Goal: Task Accomplishment & Management: Use online tool/utility

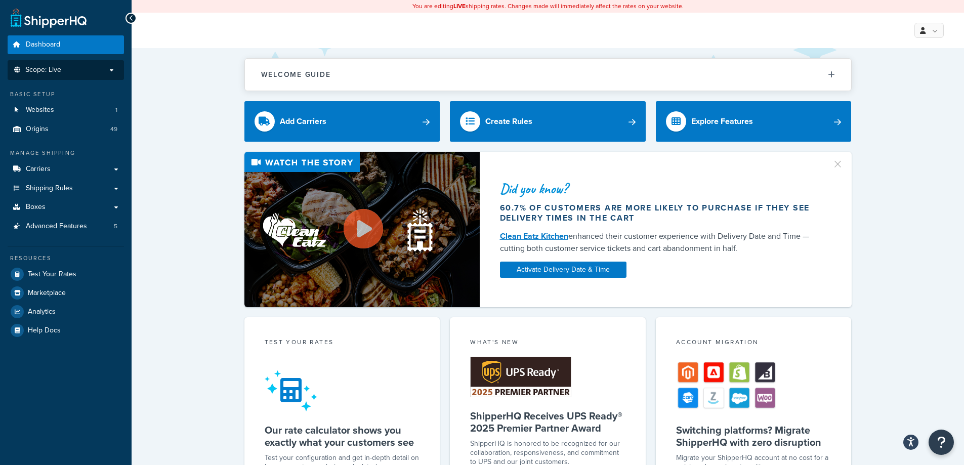
click at [114, 69] on p "Scope: Live" at bounding box center [65, 70] width 107 height 9
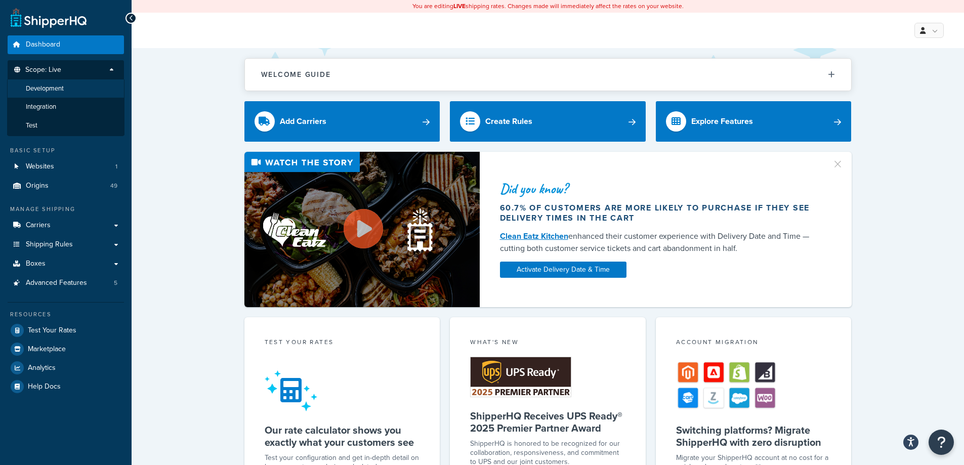
click at [109, 87] on li "Development" at bounding box center [65, 88] width 117 height 19
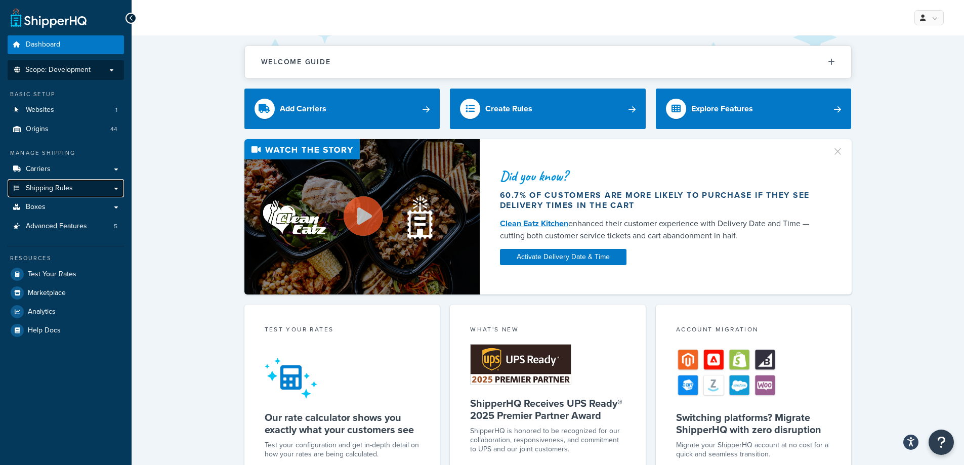
click at [115, 187] on link "Shipping Rules" at bounding box center [66, 188] width 116 height 19
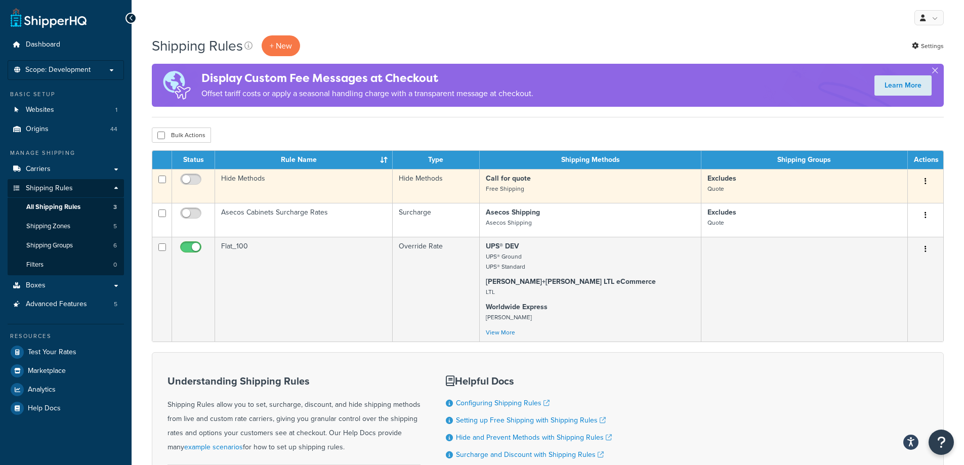
click at [457, 180] on td "Hide Methods" at bounding box center [435, 186] width 87 height 34
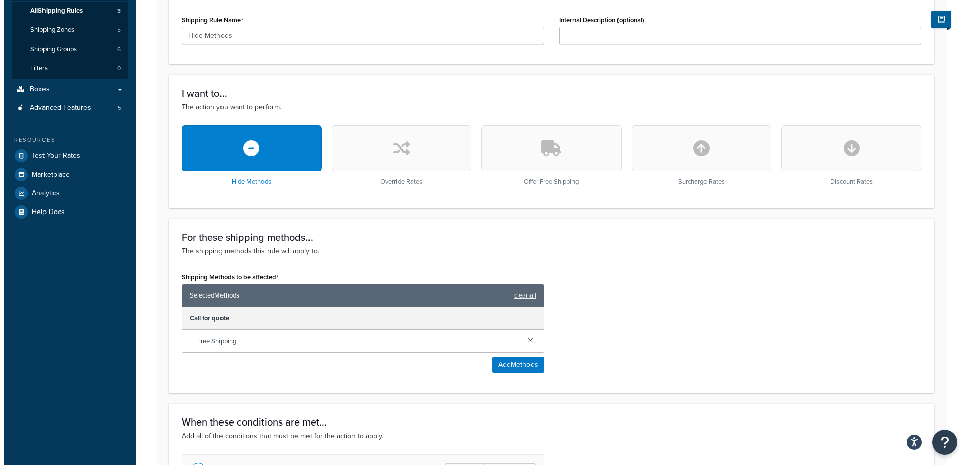
scroll to position [202, 0]
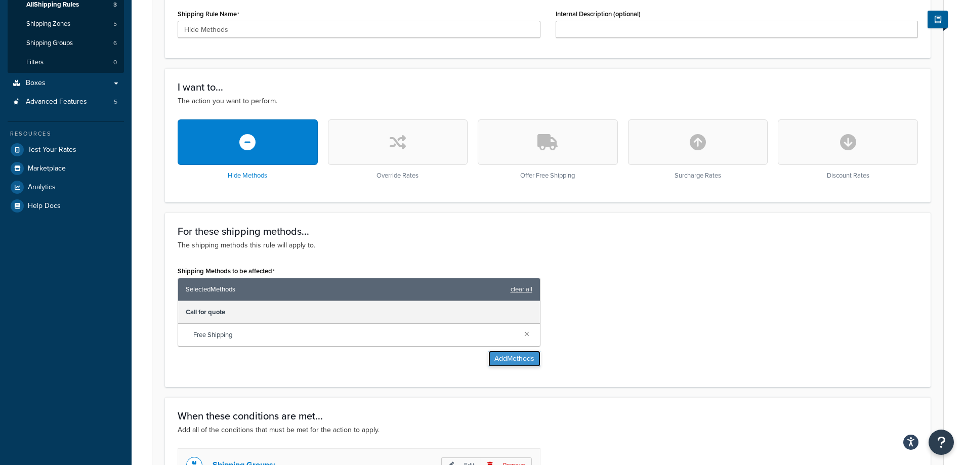
click at [502, 365] on button "Add Methods" at bounding box center [514, 359] width 52 height 16
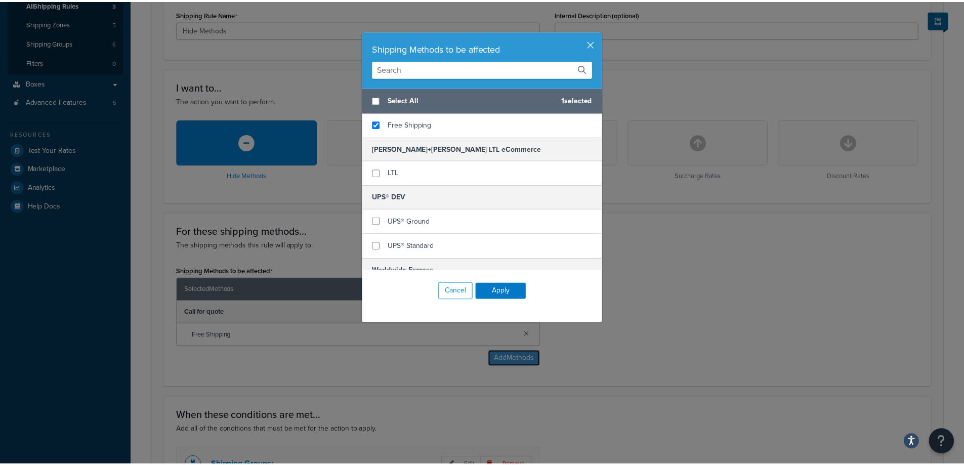
scroll to position [0, 0]
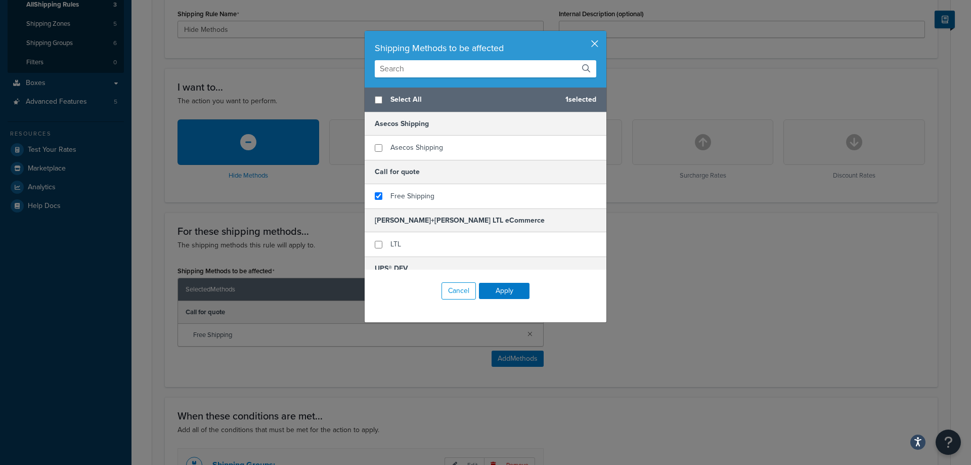
click at [604, 33] on button "button" at bounding box center [605, 32] width 3 height 3
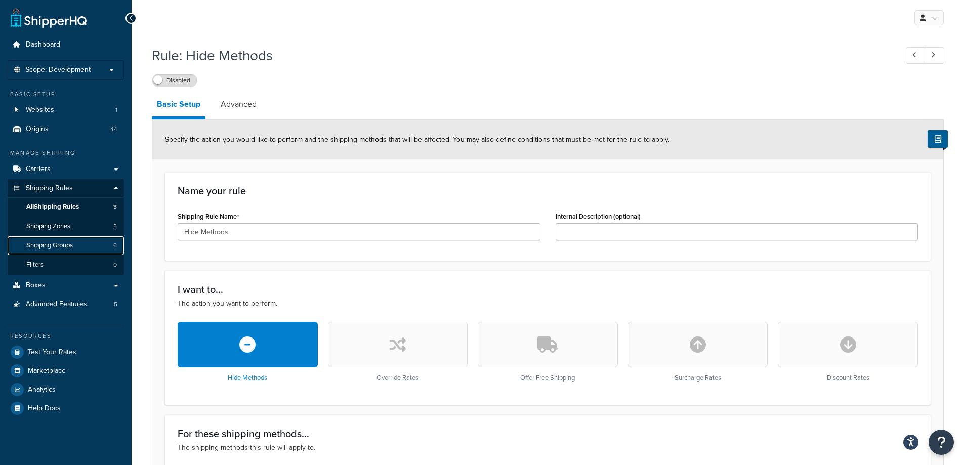
click at [45, 247] on span "Shipping Groups" at bounding box center [49, 245] width 47 height 9
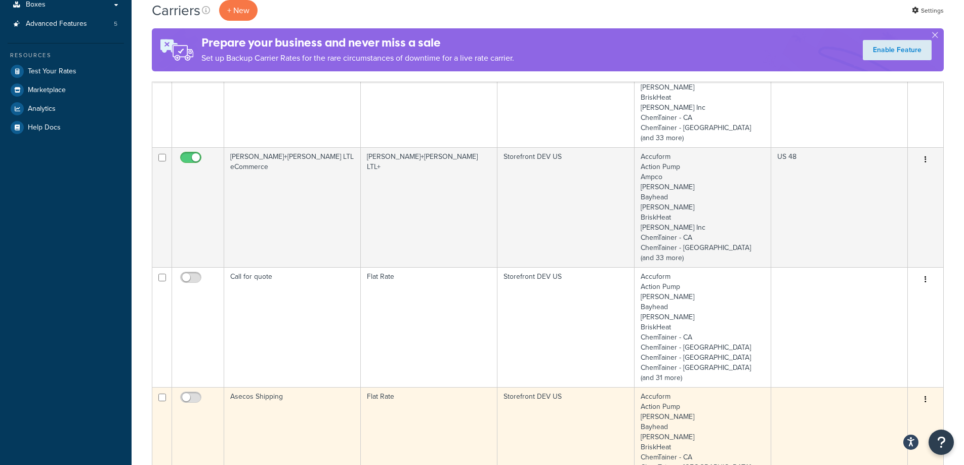
scroll to position [354, 0]
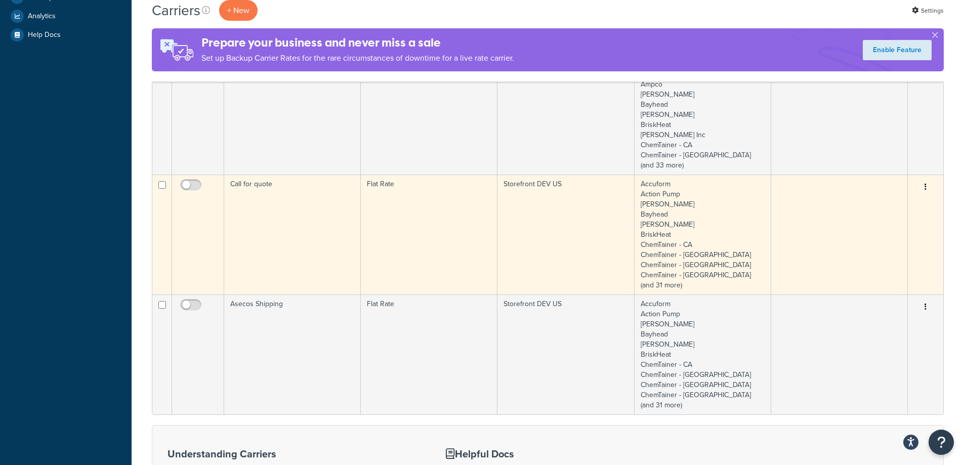
click at [333, 234] on td "Call for quote" at bounding box center [292, 234] width 137 height 120
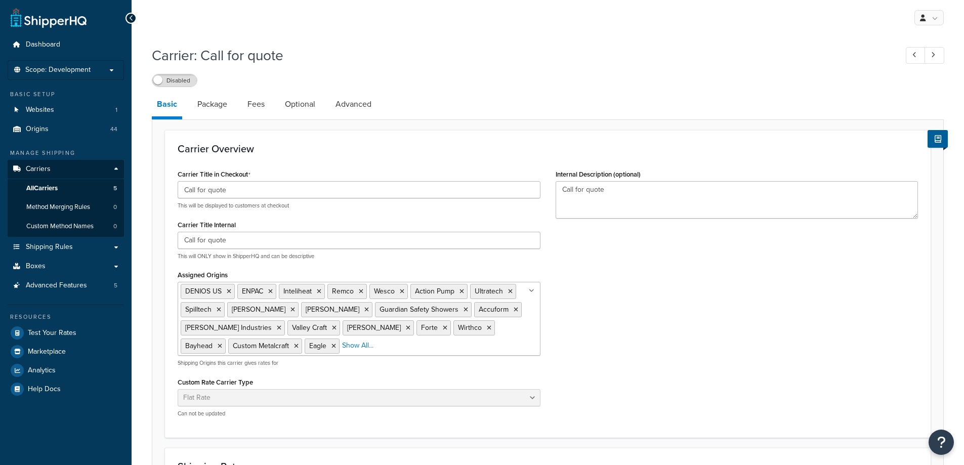
select select "flat"
select select "item"
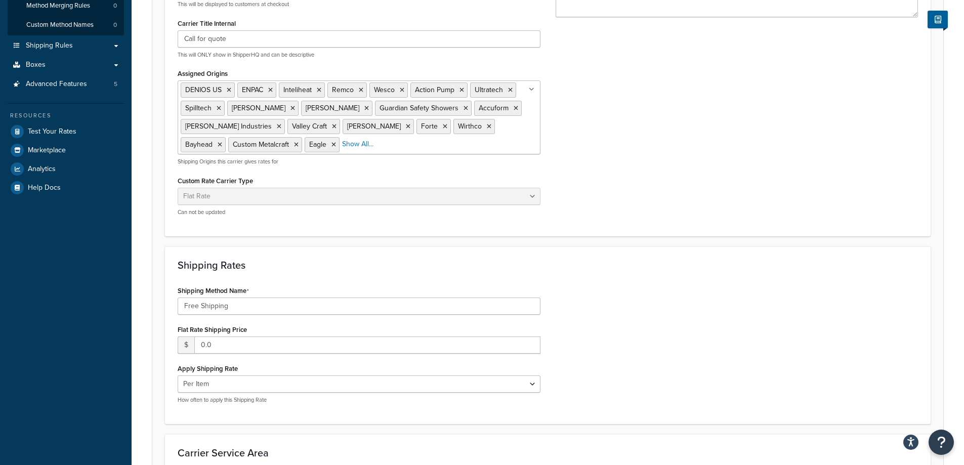
scroll to position [202, 0]
click at [518, 304] on input "Free Shipping" at bounding box center [359, 304] width 363 height 17
click at [602, 318] on div "Shipping Method Name Free Shipping Flat Rate Shipping Price $ 0.0 Apply Shippin…" at bounding box center [547, 346] width 755 height 128
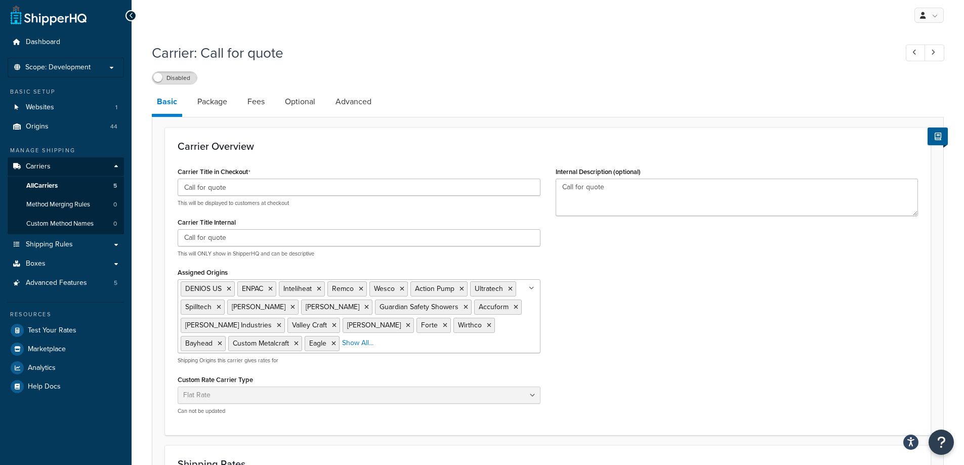
scroll to position [0, 0]
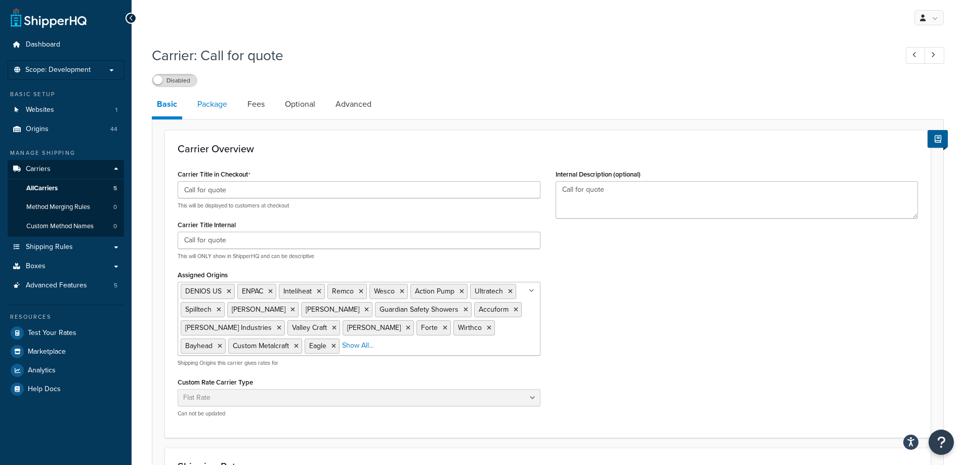
click at [226, 109] on link "Package" at bounding box center [212, 104] width 40 height 24
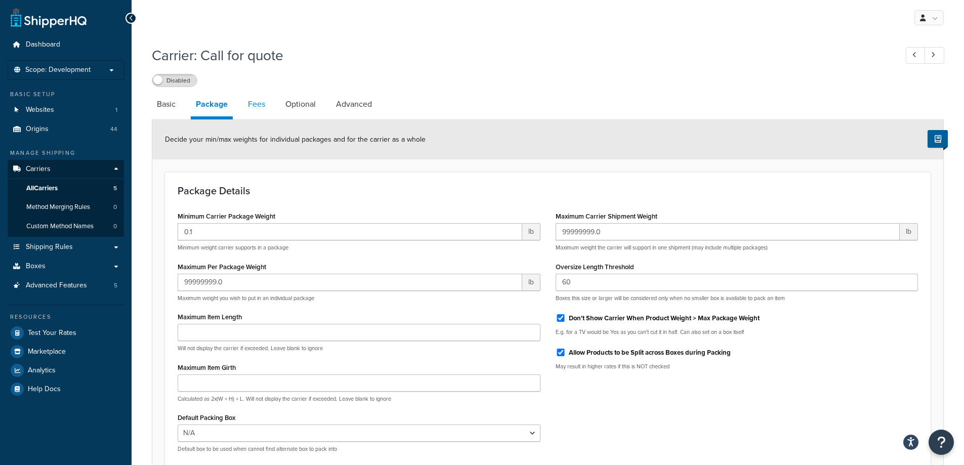
click at [259, 108] on link "Fees" at bounding box center [256, 104] width 27 height 24
select select "AFTER"
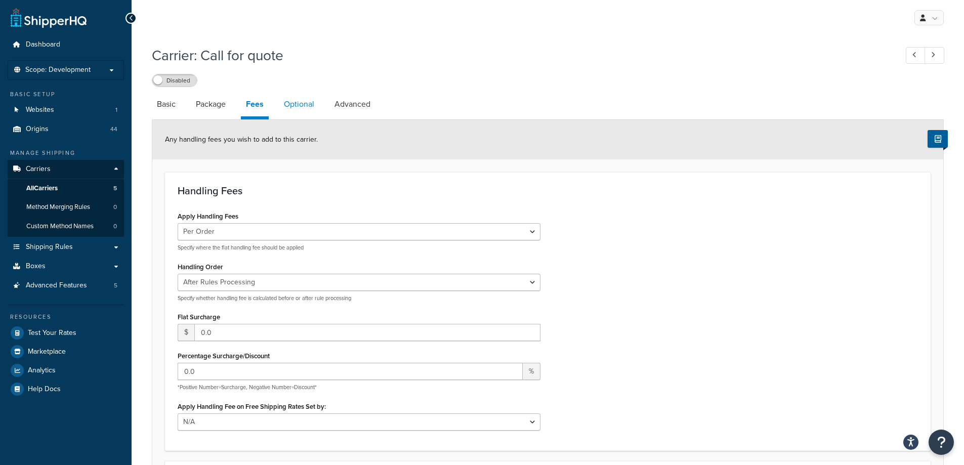
click at [301, 103] on link "Optional" at bounding box center [299, 104] width 40 height 24
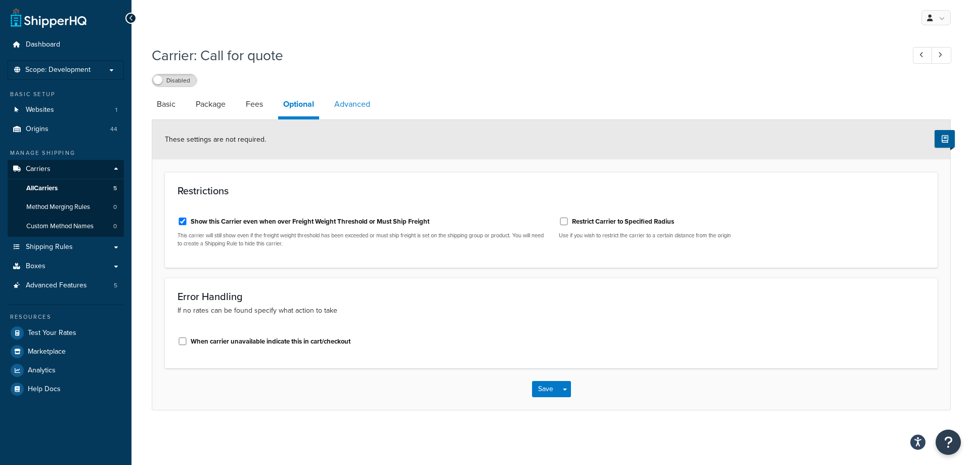
click at [357, 103] on link "Advanced" at bounding box center [352, 104] width 46 height 24
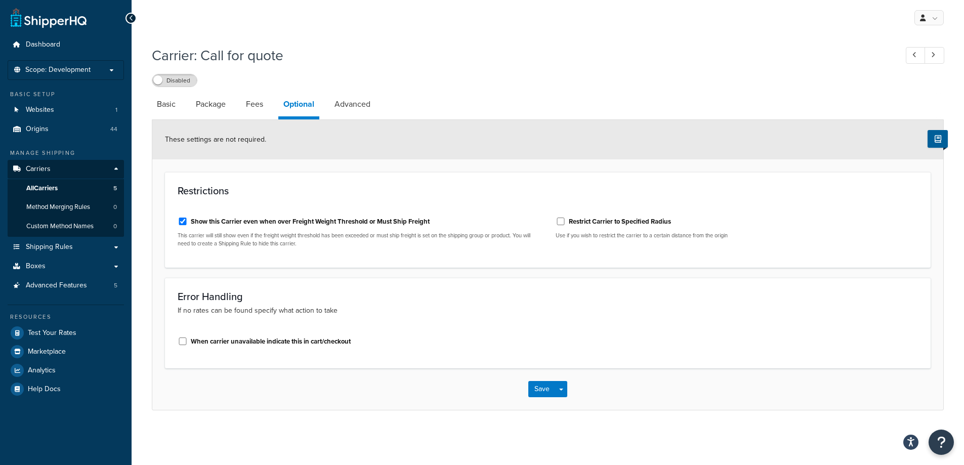
select select "false"
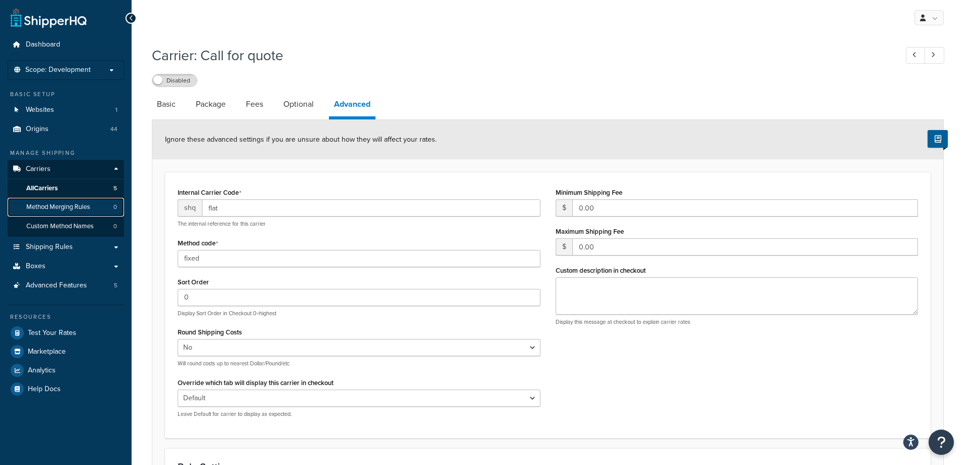
click at [47, 207] on span "Method Merging Rules" at bounding box center [58, 207] width 64 height 9
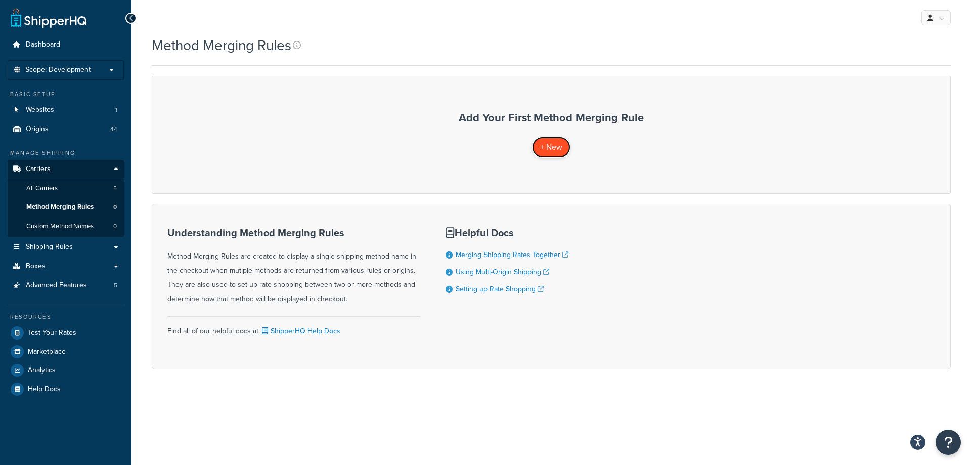
click at [560, 151] on span "+ New" at bounding box center [551, 147] width 22 height 12
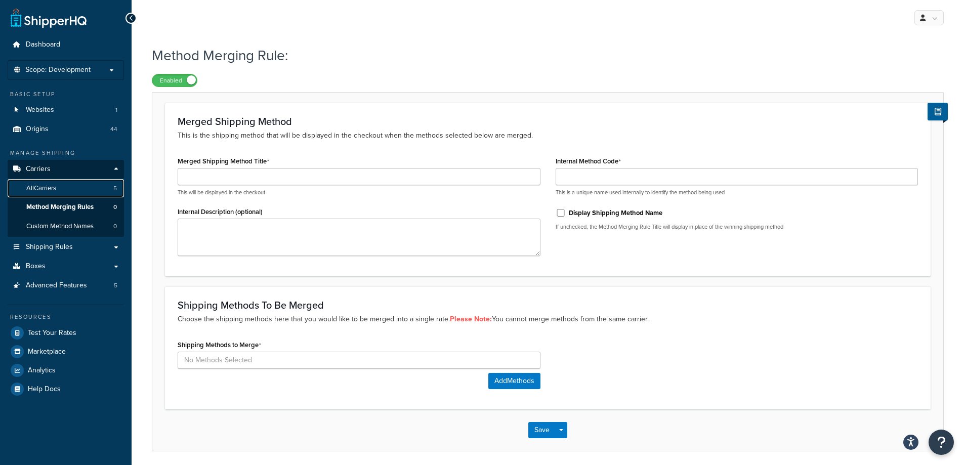
click at [63, 192] on link "All Carriers 5" at bounding box center [66, 188] width 116 height 19
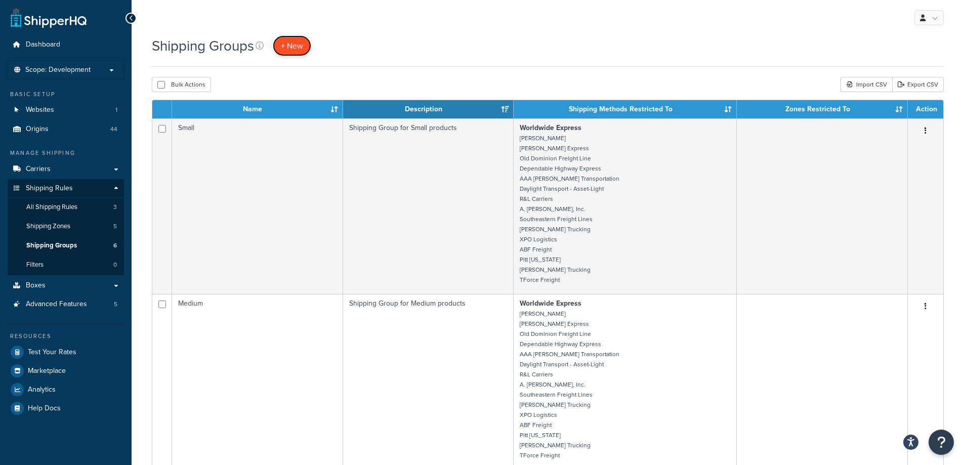
click at [290, 42] on span "+ New" at bounding box center [292, 46] width 22 height 12
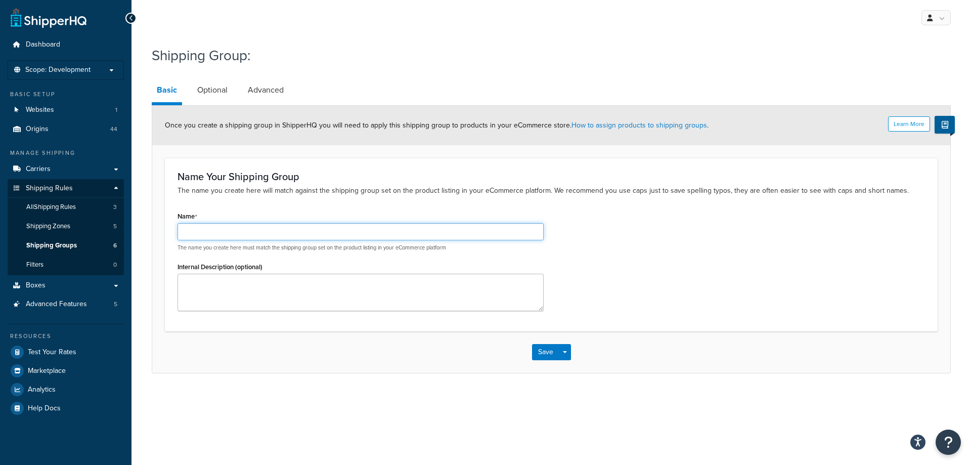
click at [286, 236] on input "Name" at bounding box center [361, 231] width 366 height 17
drag, startPoint x: 291, startPoint y: 233, endPoint x: 166, endPoint y: 236, distance: 125.0
click at [166, 236] on div "Name Your Shipping Group The name you create here will match against the shippi…" at bounding box center [551, 244] width 773 height 173
type input "Call for a quote for XXL products"
click at [201, 283] on textarea "Internal Description (optional)" at bounding box center [361, 292] width 366 height 37
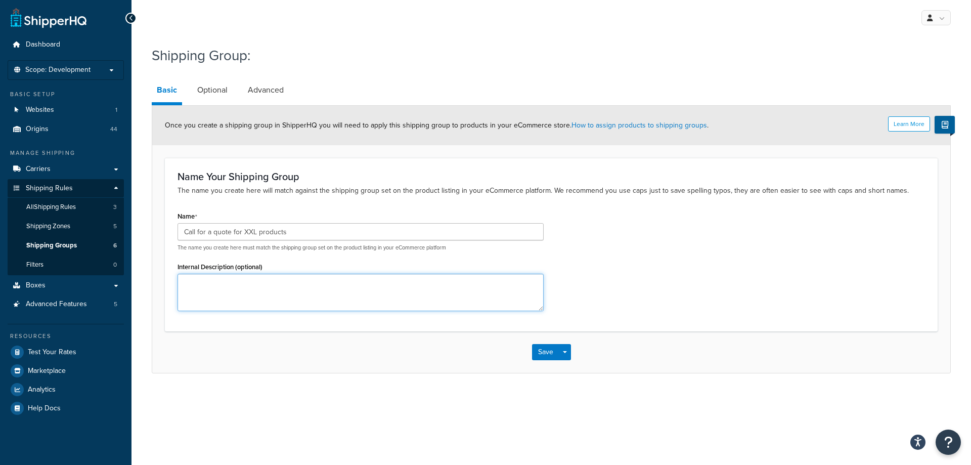
paste textarea "Call for a quote for XXL products"
type textarea "Call for a quote for XXL products"
drag, startPoint x: 230, startPoint y: 233, endPoint x: 158, endPoint y: 235, distance: 71.8
click at [158, 235] on form "Learn More Once you create a shipping group in ShipperHQ you will need to apply…" at bounding box center [551, 239] width 798 height 267
type input "XXL products"
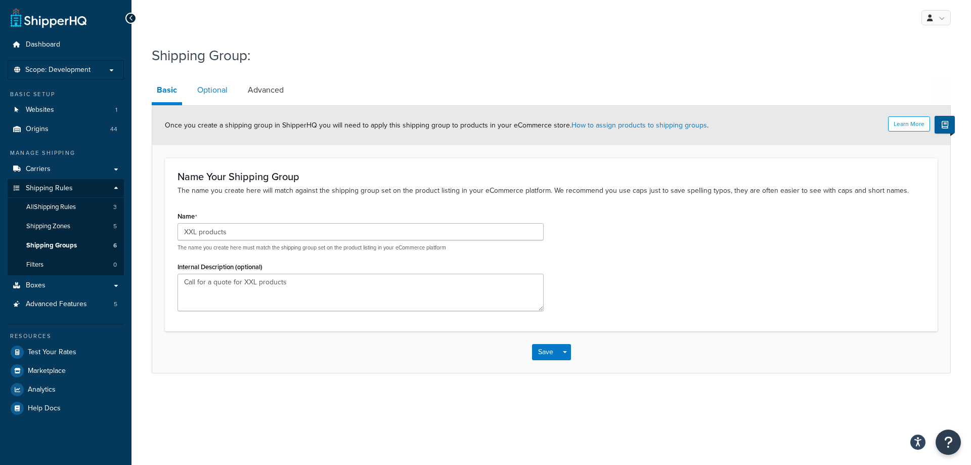
click at [227, 92] on link "Optional" at bounding box center [212, 90] width 40 height 24
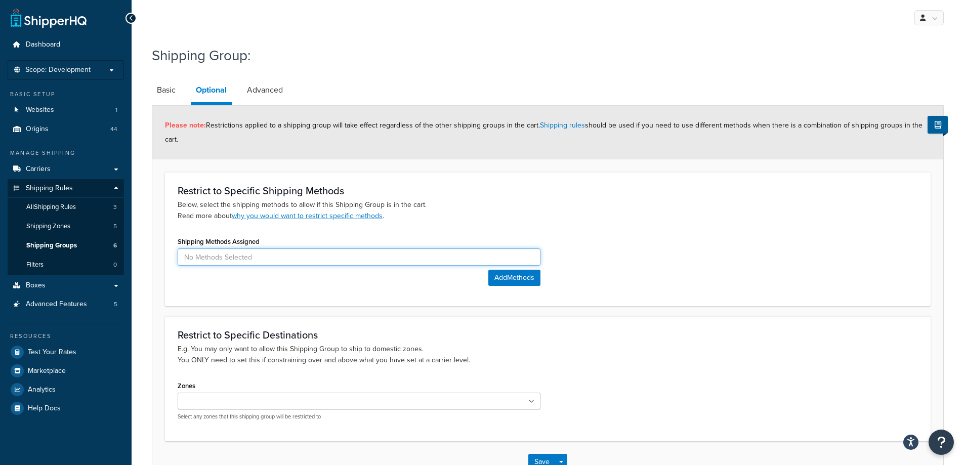
click at [385, 266] on input at bounding box center [359, 256] width 363 height 17
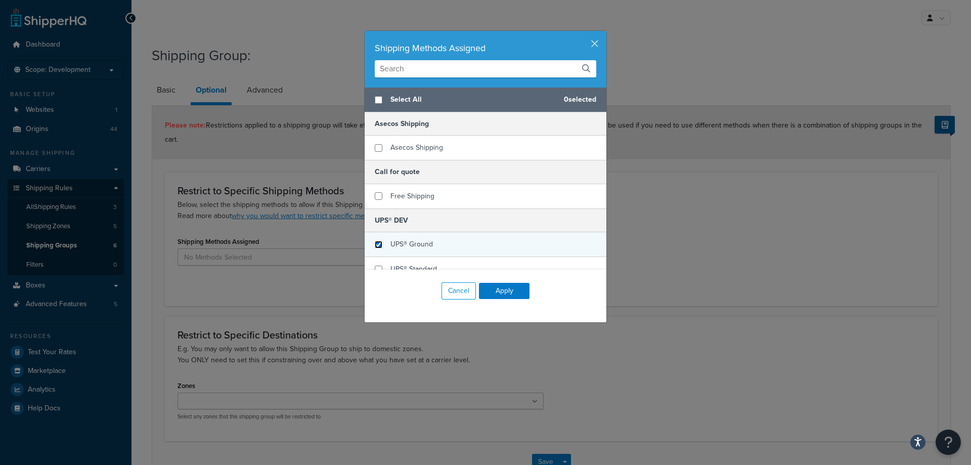
click at [377, 245] on input "checkbox" at bounding box center [379, 245] width 8 height 8
checkbox input "true"
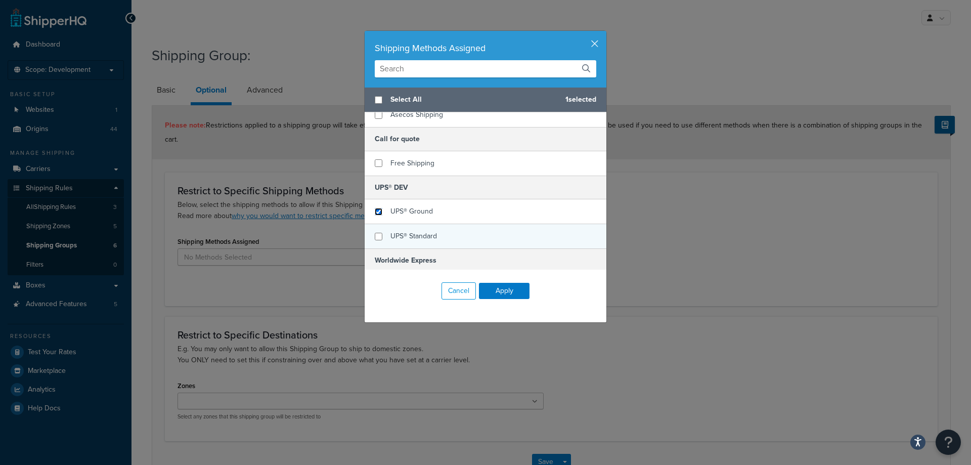
scroll to position [51, 0]
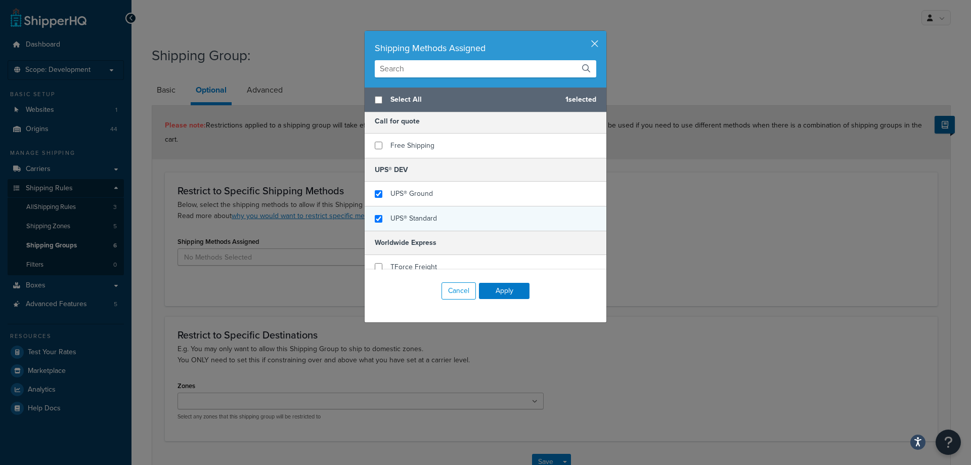
checkbox input "true"
click at [376, 223] on div "UPS® Standard" at bounding box center [486, 218] width 242 height 24
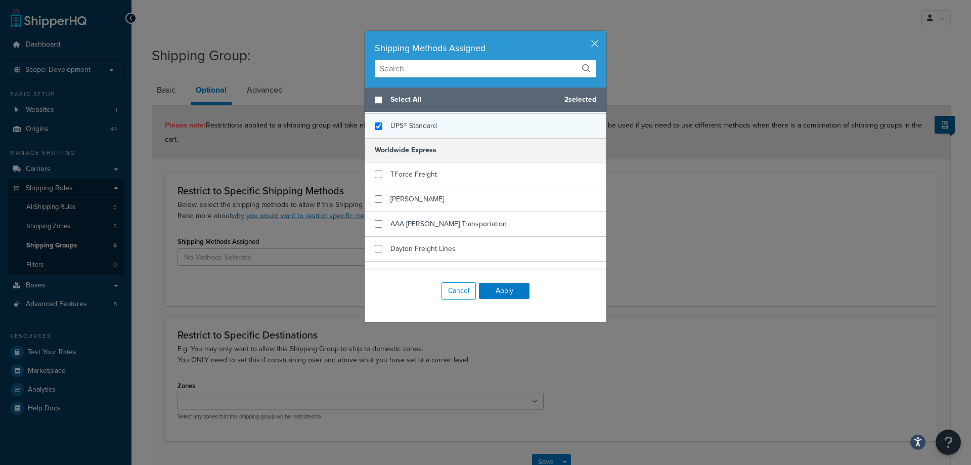
scroll to position [152, 0]
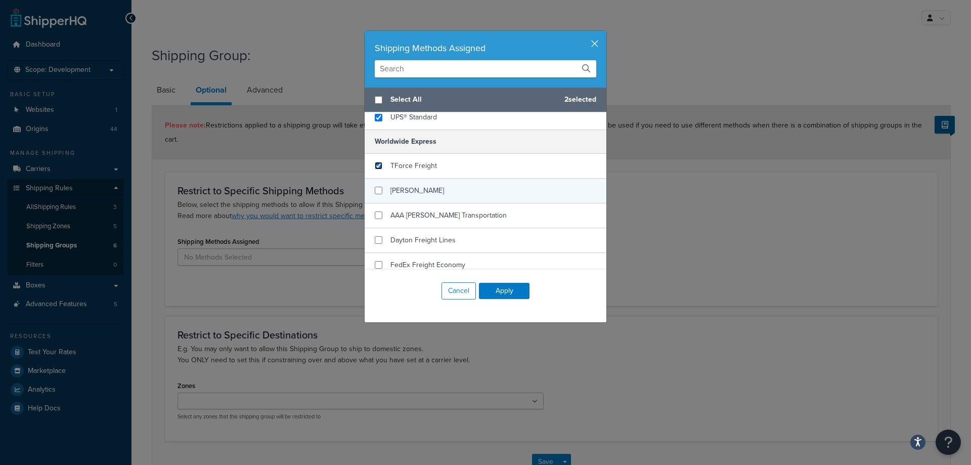
drag, startPoint x: 372, startPoint y: 164, endPoint x: 373, endPoint y: 178, distance: 14.2
click at [375, 165] on input "checkbox" at bounding box center [379, 166] width 8 height 8
checkbox input "true"
click at [375, 194] on input "checkbox" at bounding box center [379, 191] width 8 height 8
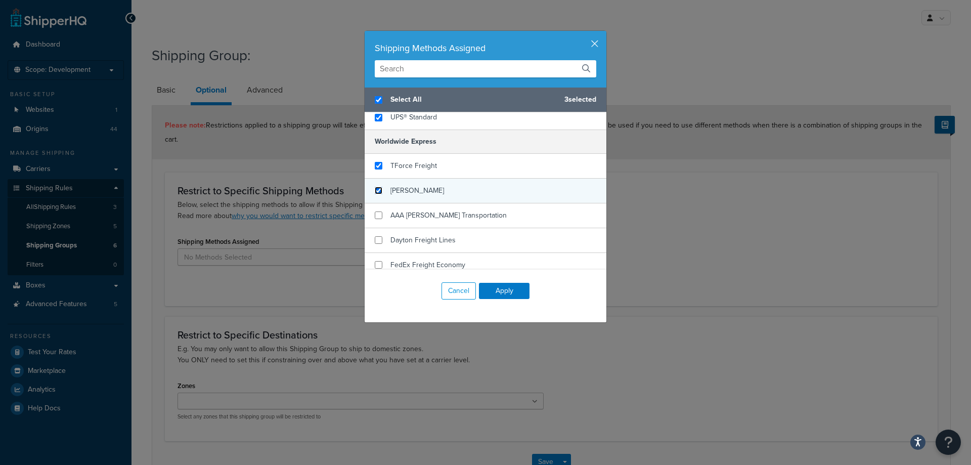
checkbox input "true"
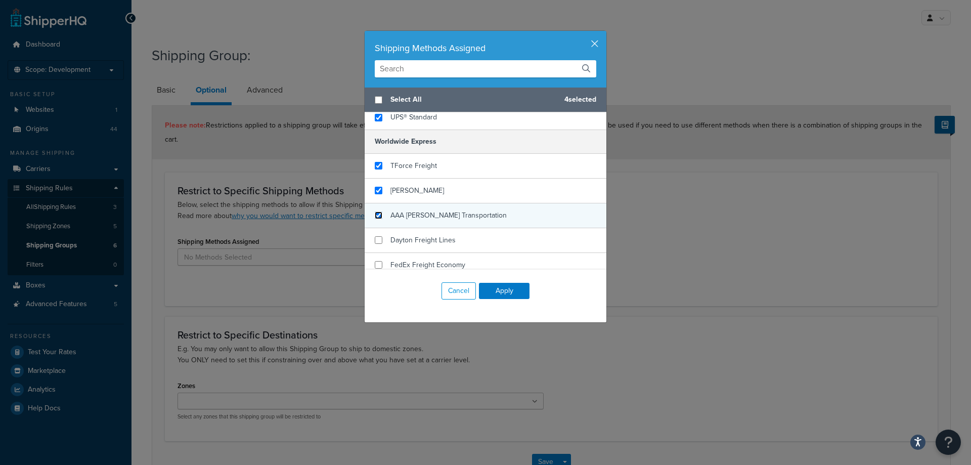
checkbox input "false"
click at [375, 214] on input "checkbox" at bounding box center [379, 215] width 8 height 8
checkbox input "true"
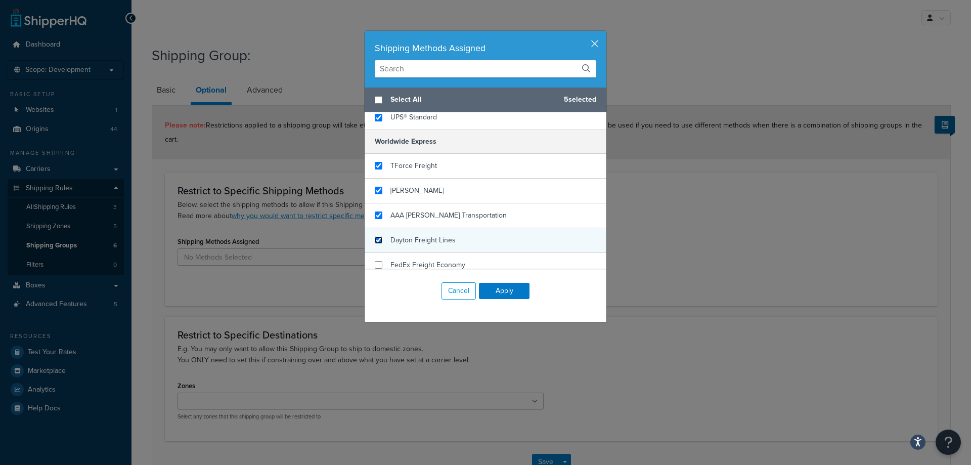
click at [378, 239] on input "checkbox" at bounding box center [379, 240] width 8 height 8
checkbox input "true"
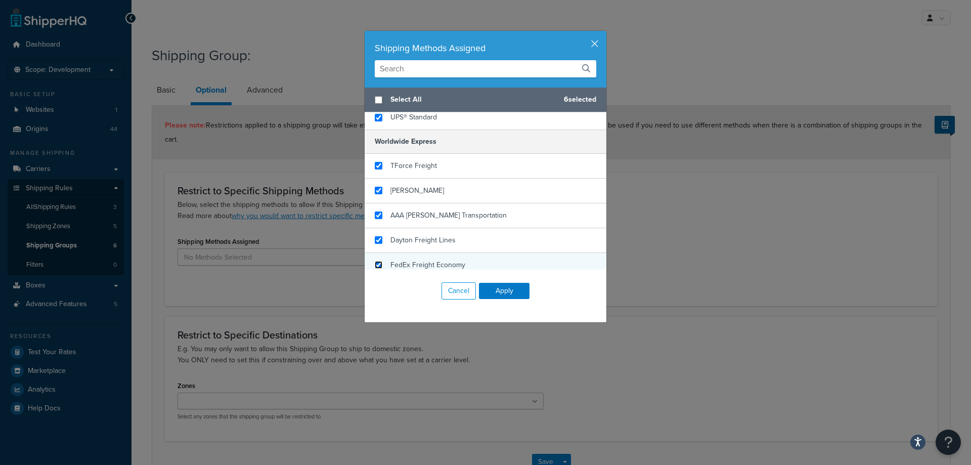
click at [378, 265] on input "checkbox" at bounding box center [379, 265] width 8 height 8
checkbox input "true"
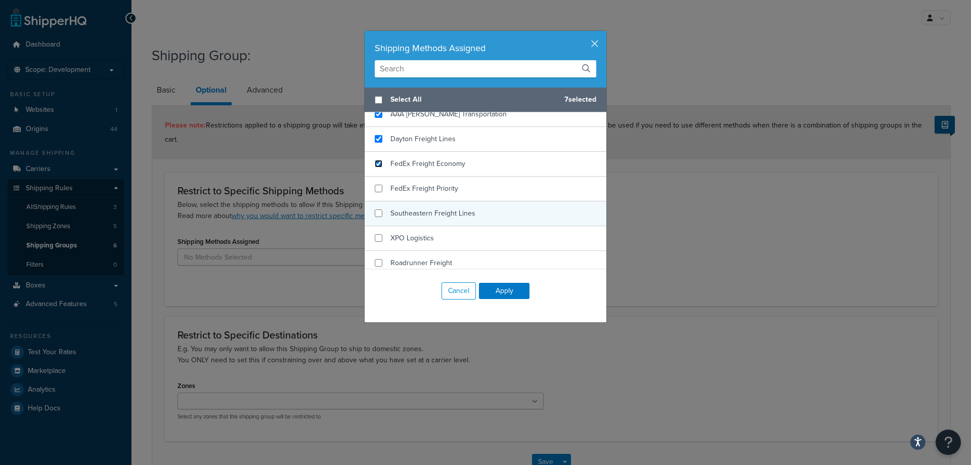
scroll to position [303, 0]
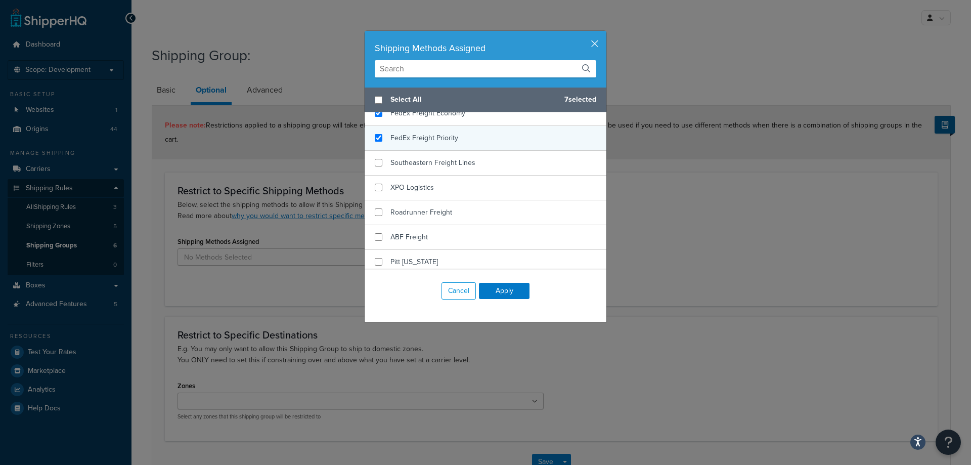
checkbox input "true"
click at [423, 143] on span "FedEx Freight Priority" at bounding box center [424, 138] width 68 height 11
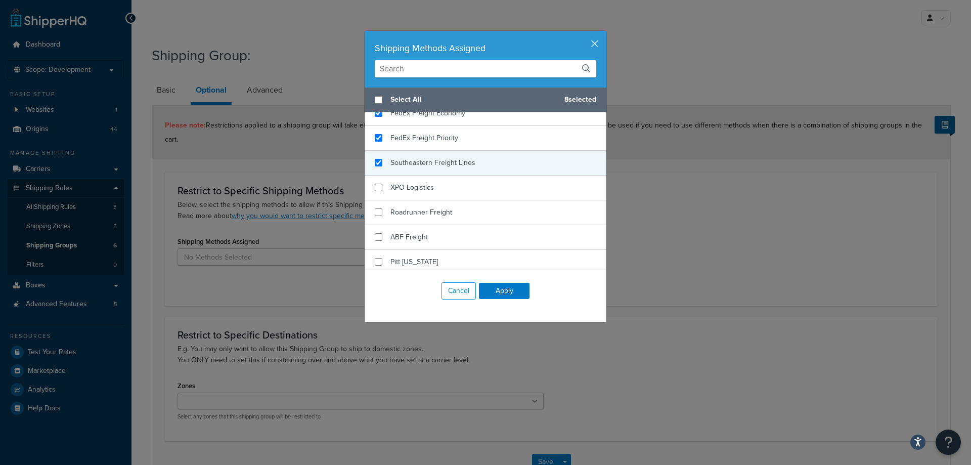
checkbox input "true"
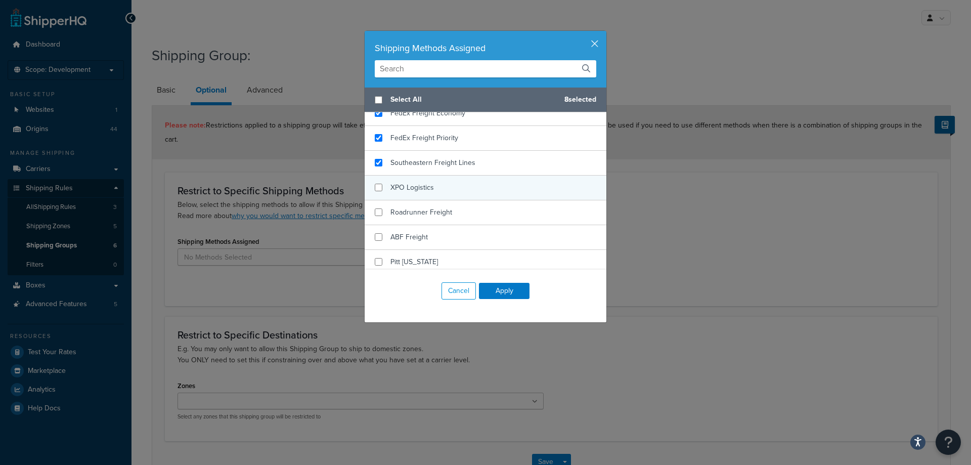
drag, startPoint x: 431, startPoint y: 158, endPoint x: 433, endPoint y: 176, distance: 17.3
click at [431, 159] on span "Southeastern Freight Lines" at bounding box center [432, 162] width 85 height 11
checkbox input "true"
click at [432, 192] on div "XPO Logistics" at bounding box center [486, 188] width 242 height 25
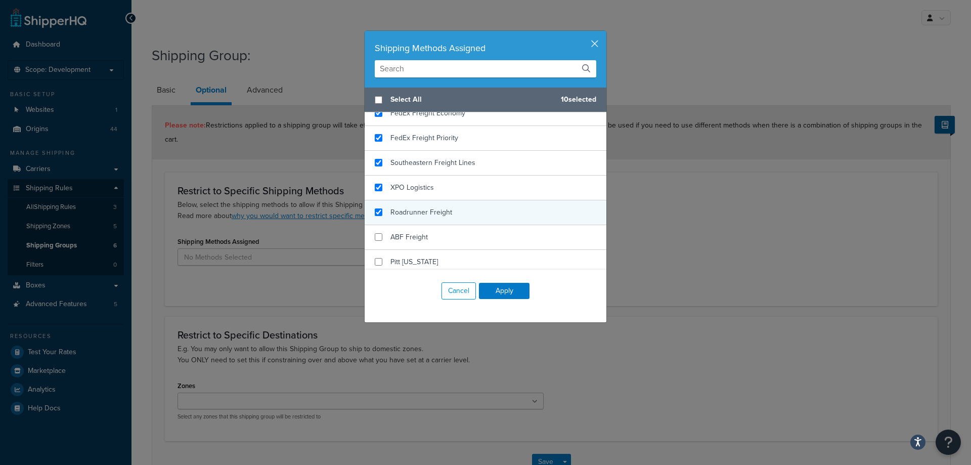
checkbox input "true"
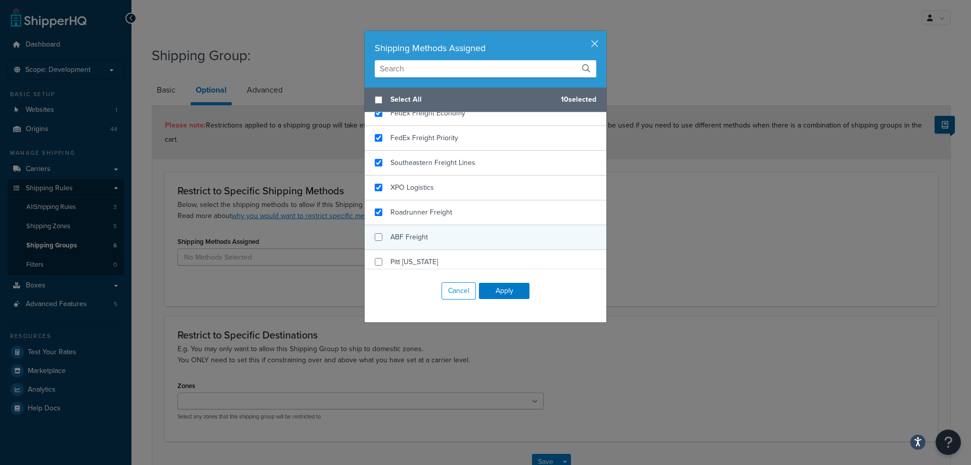
drag, startPoint x: 434, startPoint y: 212, endPoint x: 435, endPoint y: 226, distance: 13.7
click at [434, 213] on span "Roadrunner Freight" at bounding box center [421, 212] width 62 height 11
checkbox input "true"
click at [435, 233] on div "ABF Freight" at bounding box center [486, 237] width 242 height 25
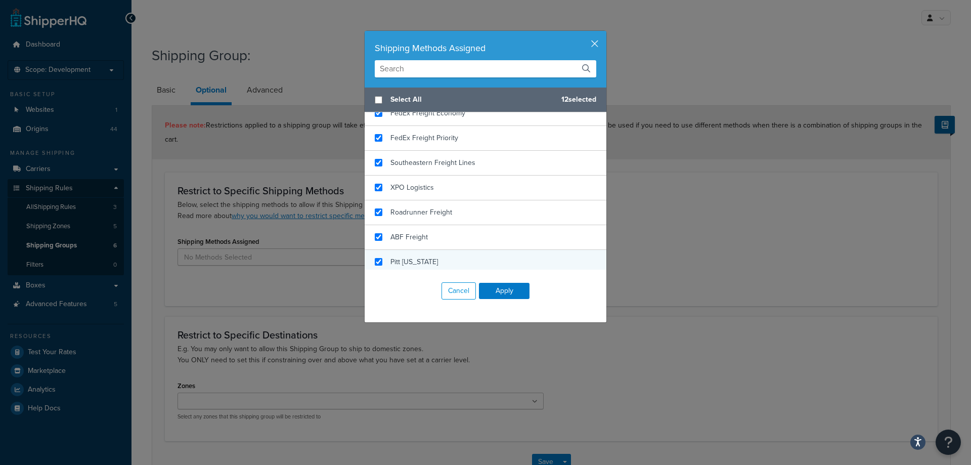
checkbox input "true"
click at [432, 254] on div "Pitt Ohio" at bounding box center [486, 262] width 242 height 24
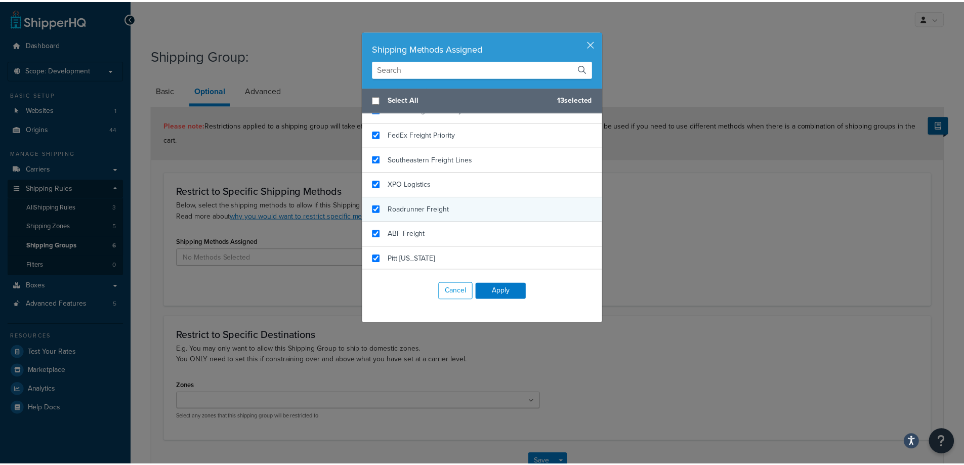
scroll to position [308, 0]
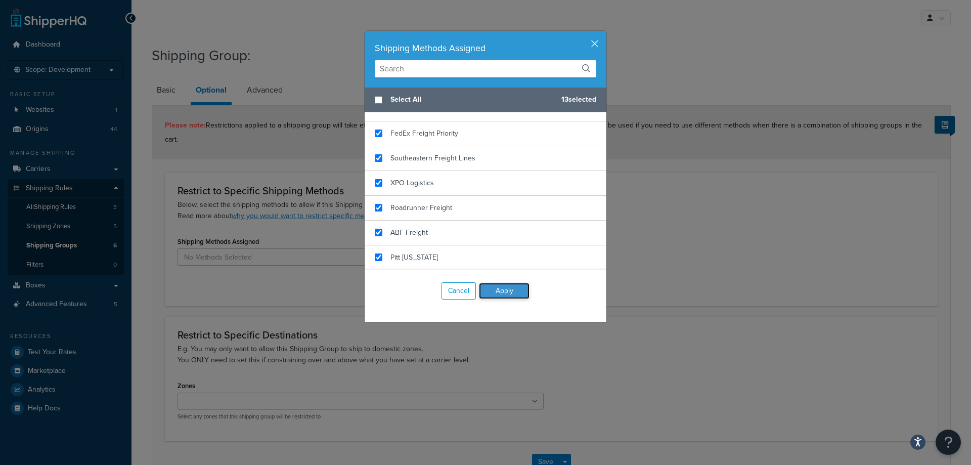
click at [490, 287] on button "Apply" at bounding box center [504, 291] width 51 height 16
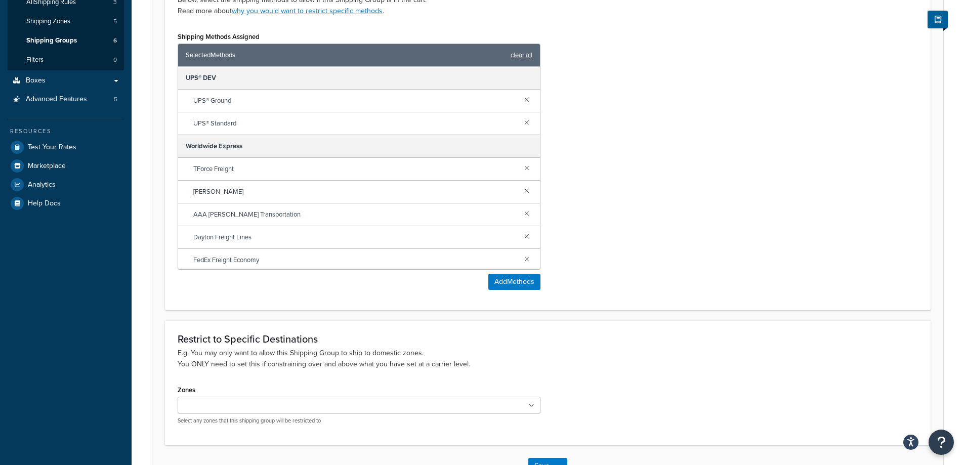
scroll to position [278, 0]
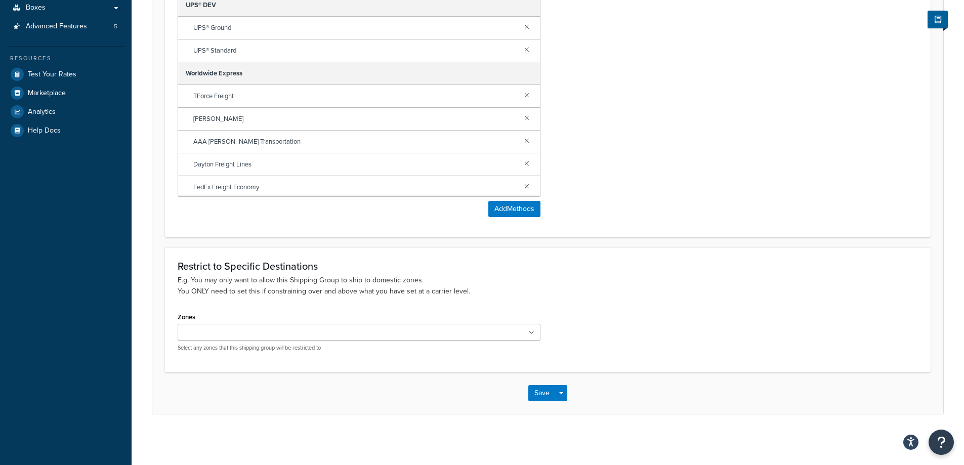
click at [516, 326] on ul at bounding box center [359, 332] width 363 height 17
click at [564, 292] on p "E.g. You may only want to allow this Shipping Group to ship to domestic zones. …" at bounding box center [548, 285] width 740 height 22
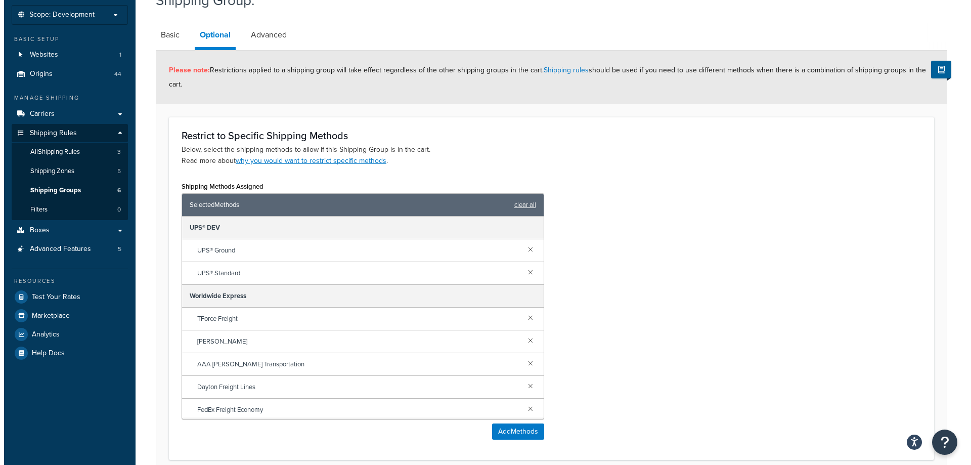
scroll to position [0, 0]
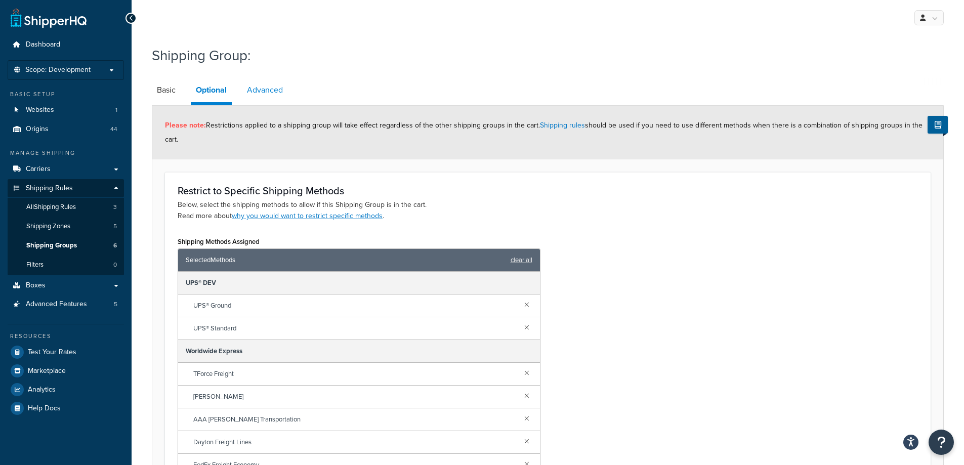
click at [278, 87] on link "Advanced" at bounding box center [265, 90] width 46 height 24
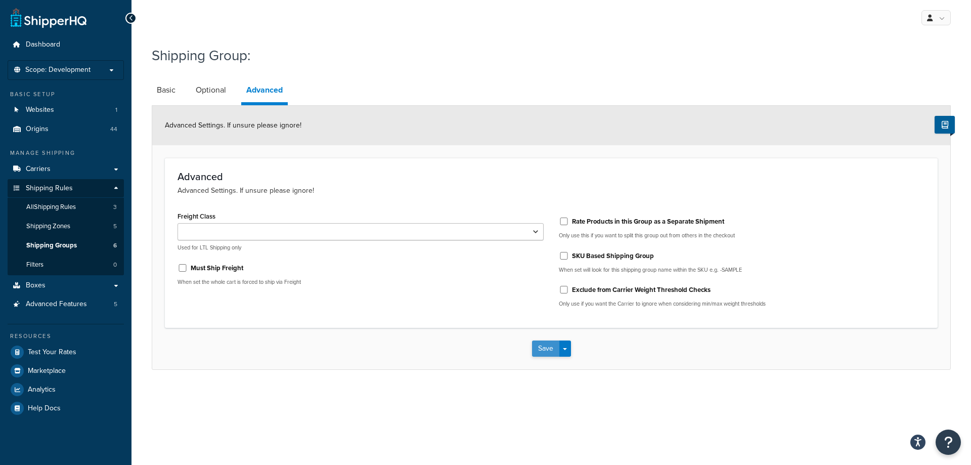
click at [546, 349] on button "Save" at bounding box center [545, 348] width 27 height 16
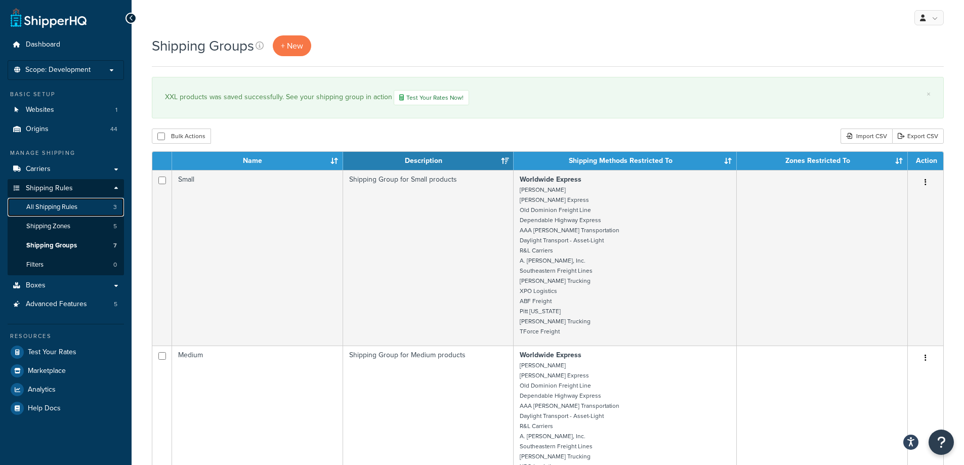
click at [74, 205] on span "All Shipping Rules" at bounding box center [51, 207] width 51 height 9
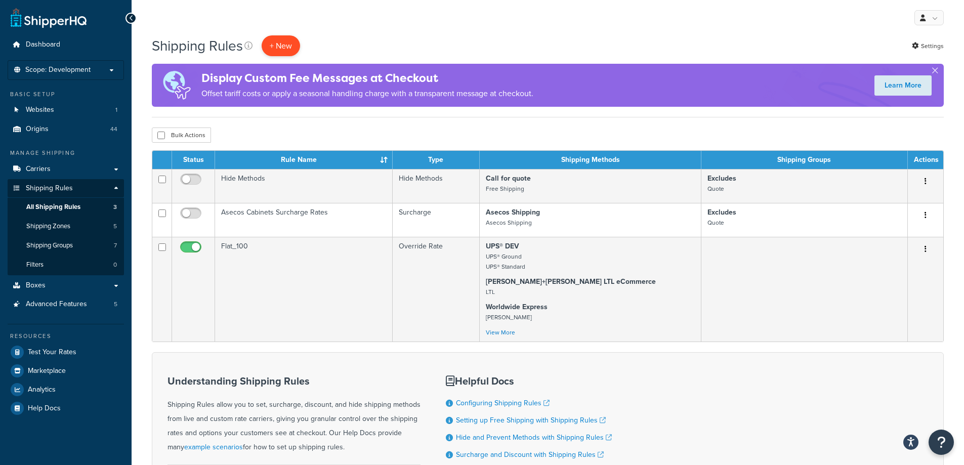
click at [284, 40] on p "+ New" at bounding box center [280, 45] width 38 height 21
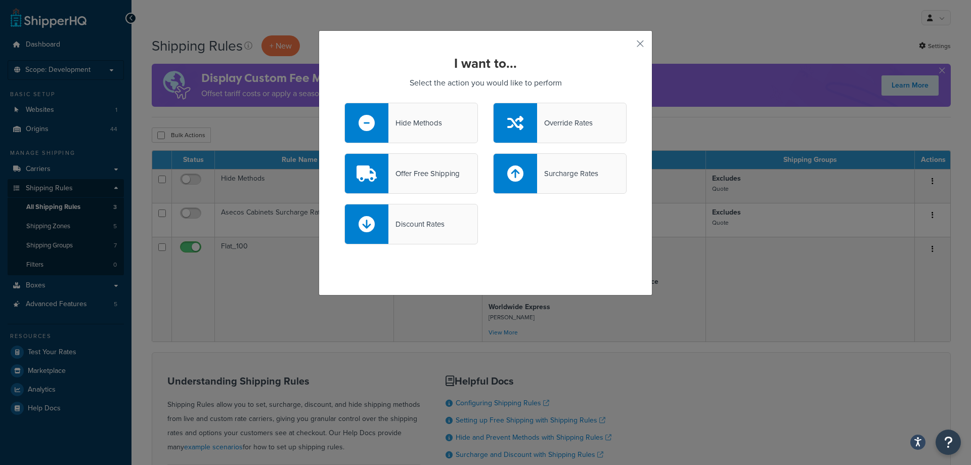
click at [434, 123] on div "Hide Methods" at bounding box center [415, 123] width 54 height 14
click at [0, 0] on input "Hide Methods" at bounding box center [0, 0] width 0 height 0
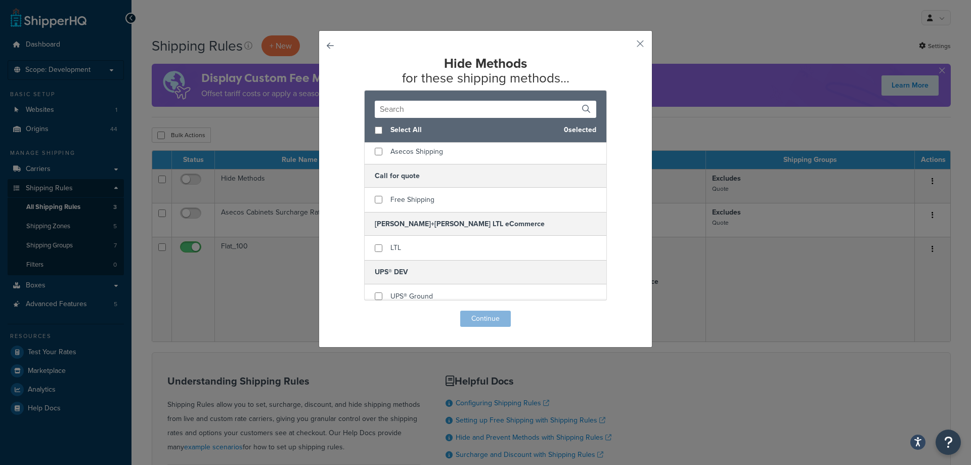
scroll to position [51, 0]
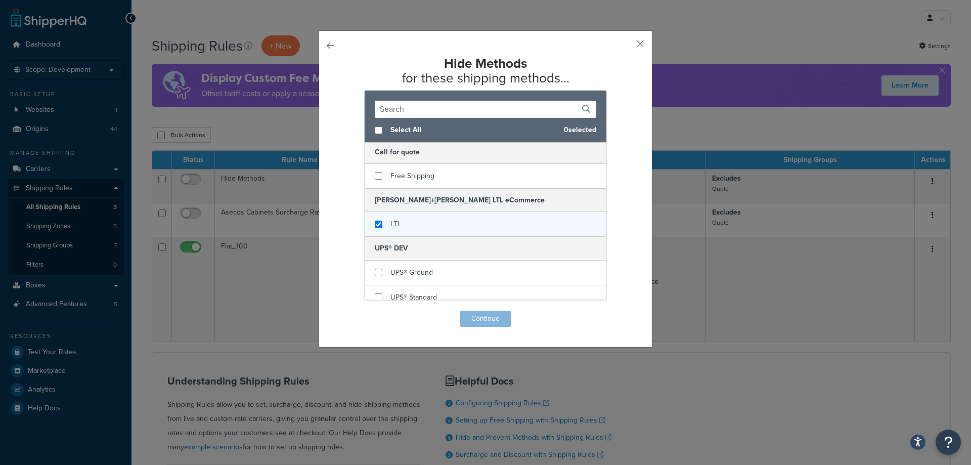
checkbox input "true"
click at [487, 223] on div "LTL" at bounding box center [486, 224] width 242 height 24
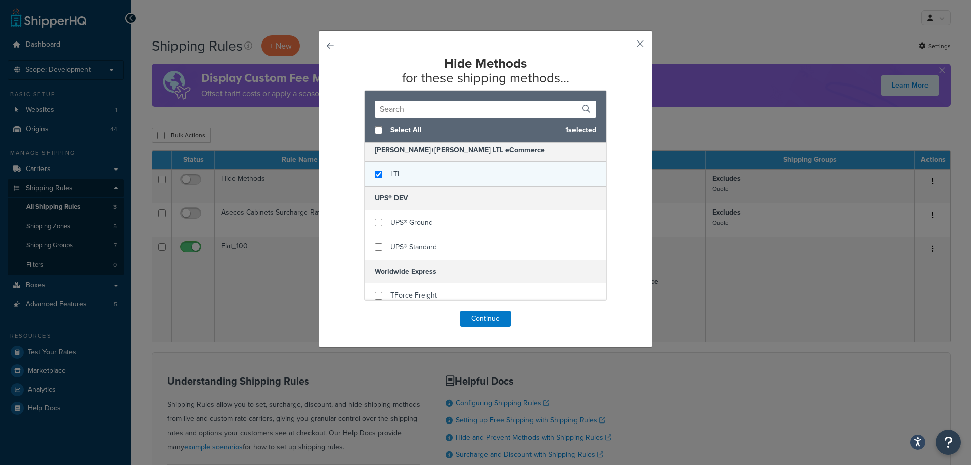
scroll to position [101, 0]
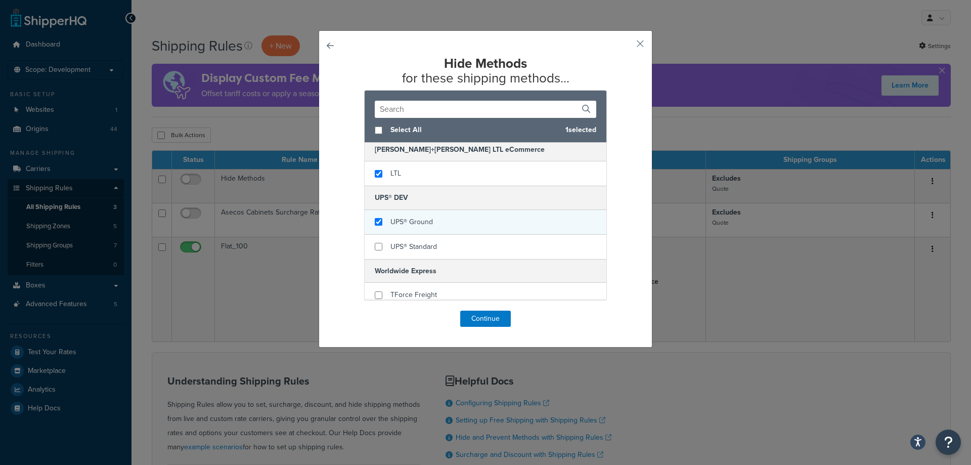
checkbox input "true"
click at [510, 226] on div "UPS® Ground" at bounding box center [486, 222] width 242 height 25
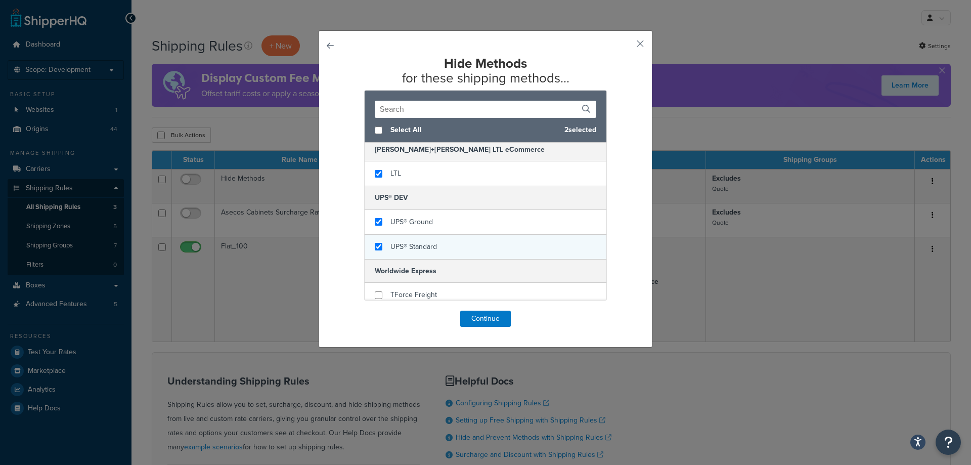
checkbox input "true"
click at [511, 245] on div "UPS® Standard" at bounding box center [486, 247] width 242 height 24
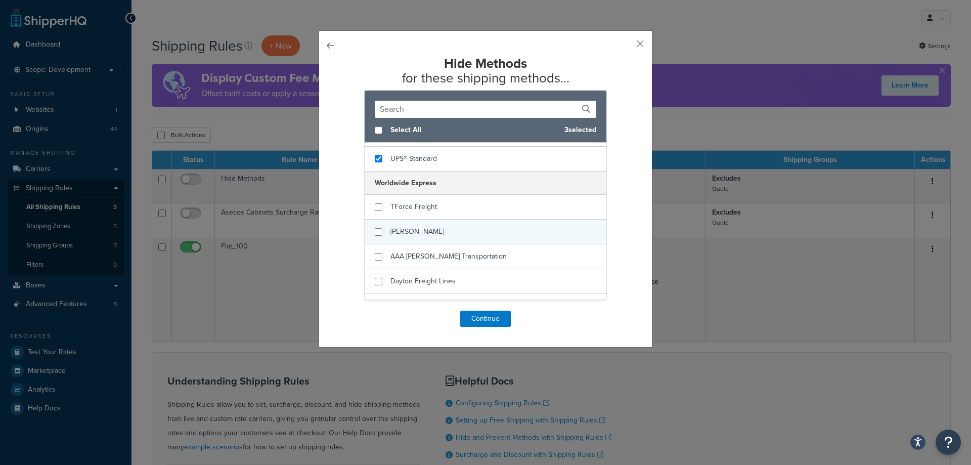
scroll to position [202, 0]
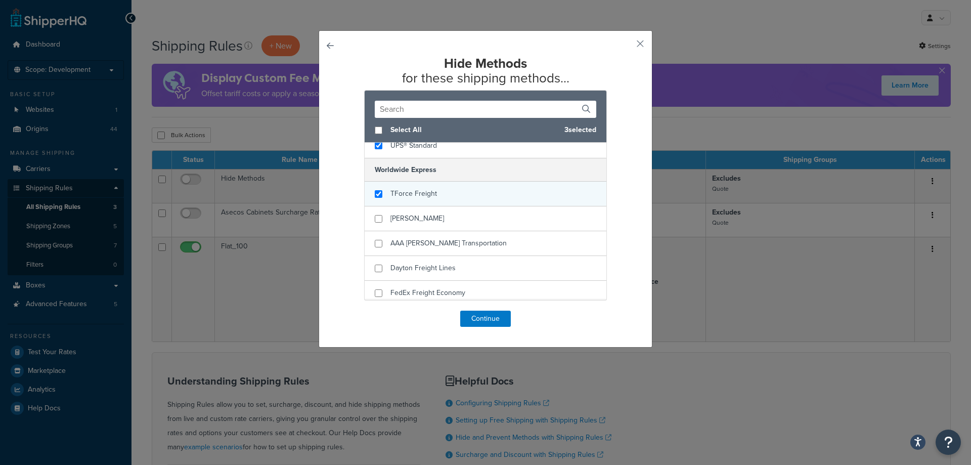
checkbox input "true"
click at [513, 193] on div "TForce Freight" at bounding box center [486, 194] width 242 height 25
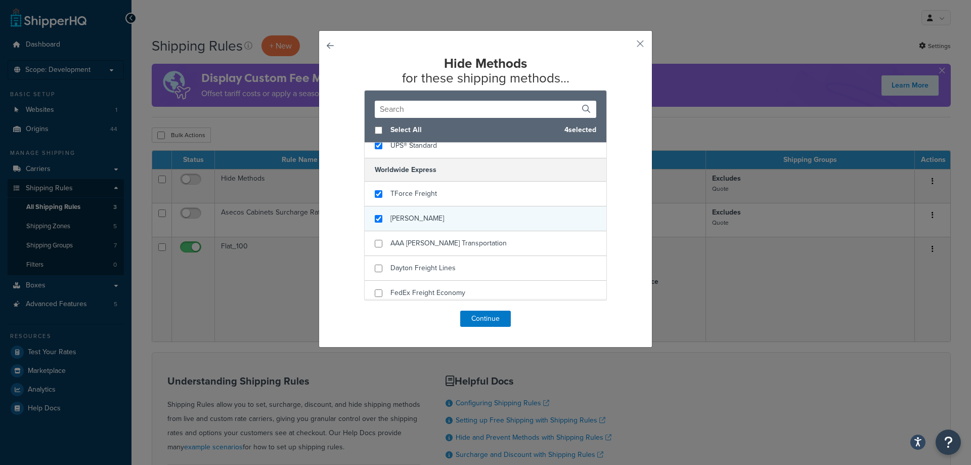
checkbox input "true"
click at [511, 227] on div "SAIA" at bounding box center [486, 218] width 242 height 25
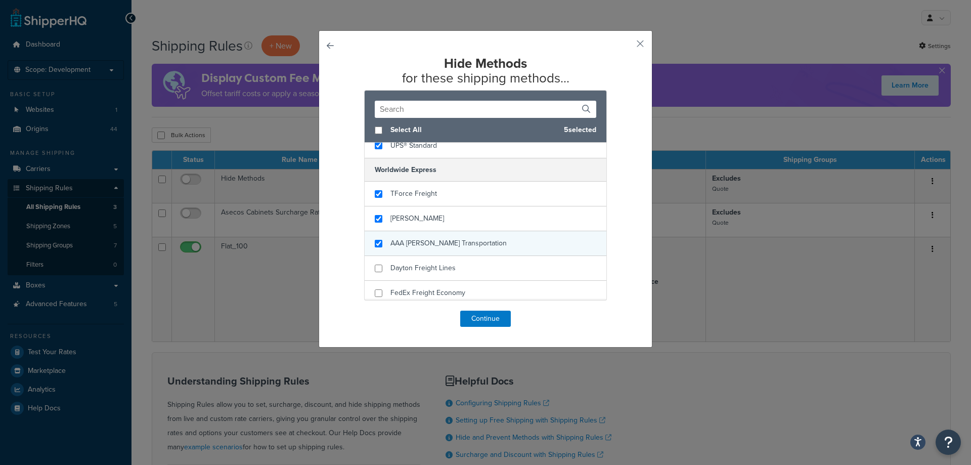
checkbox input "true"
drag, startPoint x: 514, startPoint y: 248, endPoint x: 514, endPoint y: 255, distance: 7.1
click at [514, 248] on div "AAA Cooper Transportation" at bounding box center [486, 243] width 242 height 25
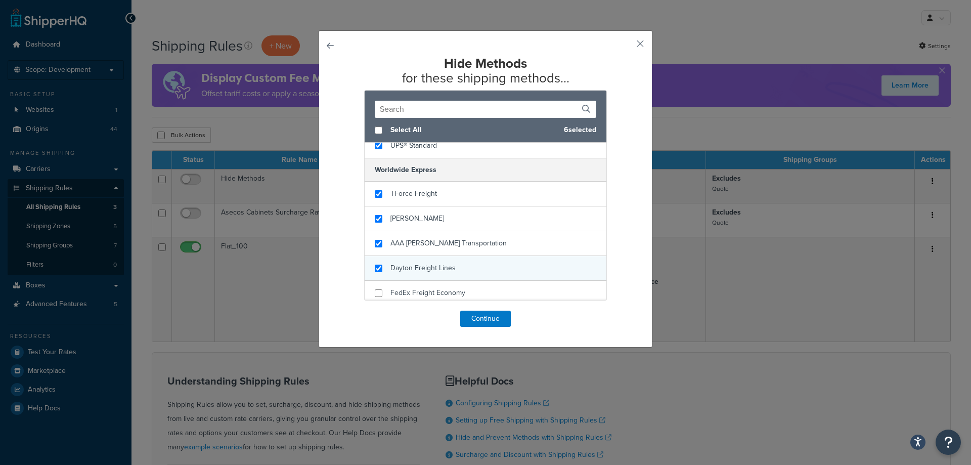
checkbox input "true"
click at [512, 267] on div "Dayton Freight Lines" at bounding box center [486, 268] width 242 height 25
checkbox input "true"
click at [512, 285] on div "FedEx Freight Economy" at bounding box center [486, 293] width 242 height 25
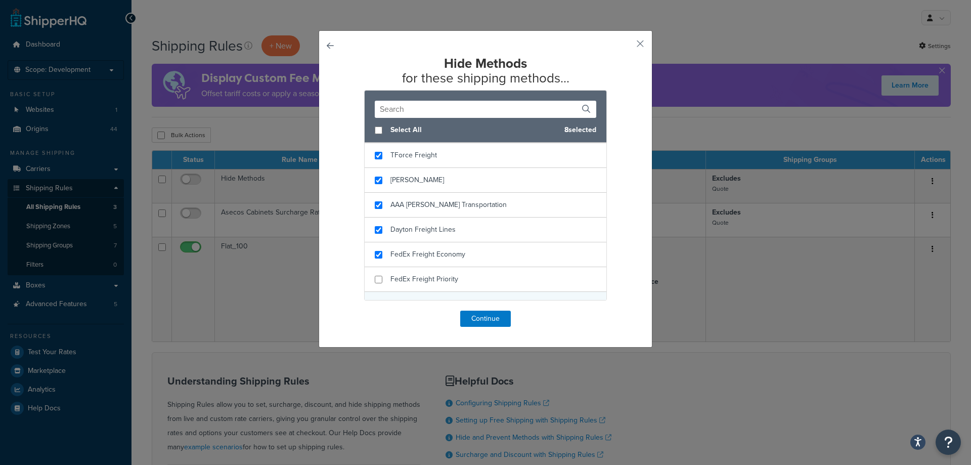
scroll to position [303, 0]
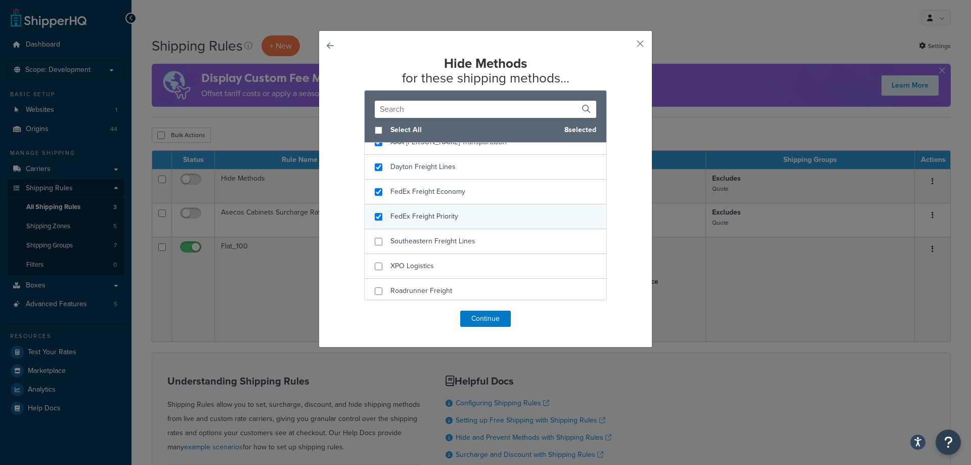
checkbox input "true"
click at [506, 218] on div "FedEx Freight Priority" at bounding box center [486, 216] width 242 height 25
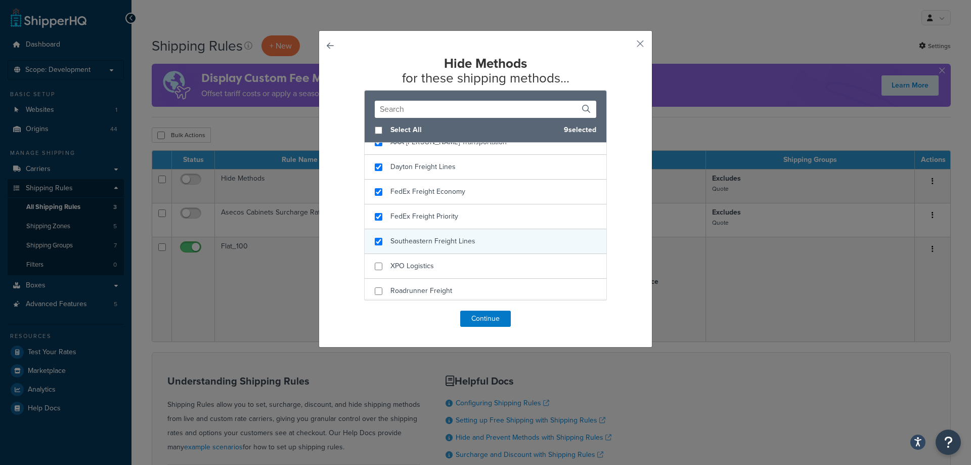
checkbox input "true"
click at [500, 242] on div "Southeastern Freight Lines" at bounding box center [486, 241] width 242 height 25
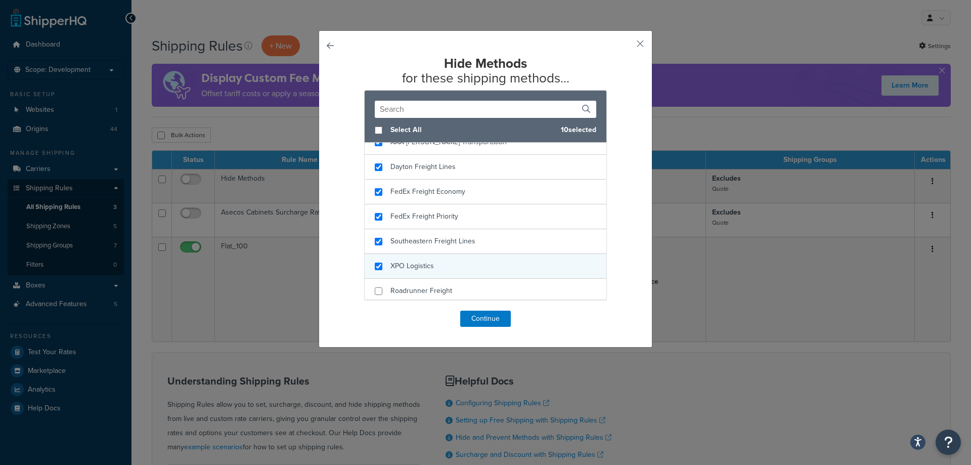
checkbox input "true"
click at [495, 258] on div "XPO Logistics" at bounding box center [486, 266] width 242 height 25
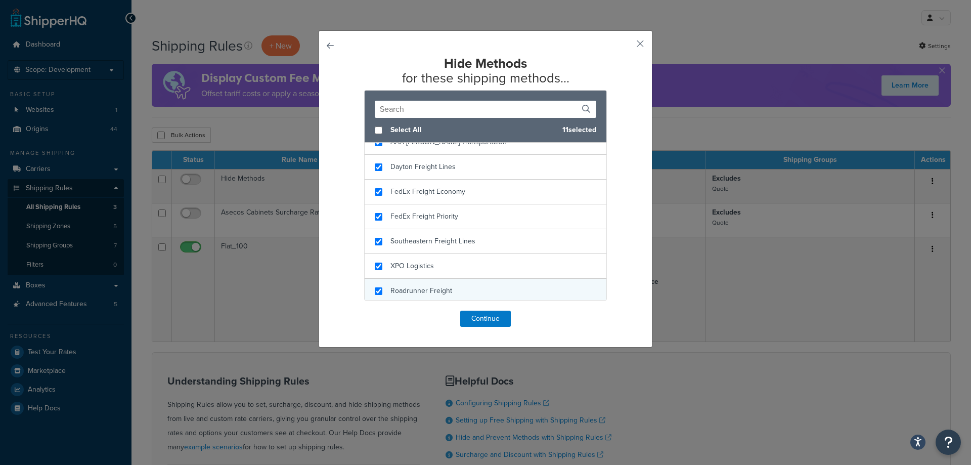
checkbox input "true"
click at [492, 287] on div "Roadrunner Freight" at bounding box center [486, 291] width 242 height 25
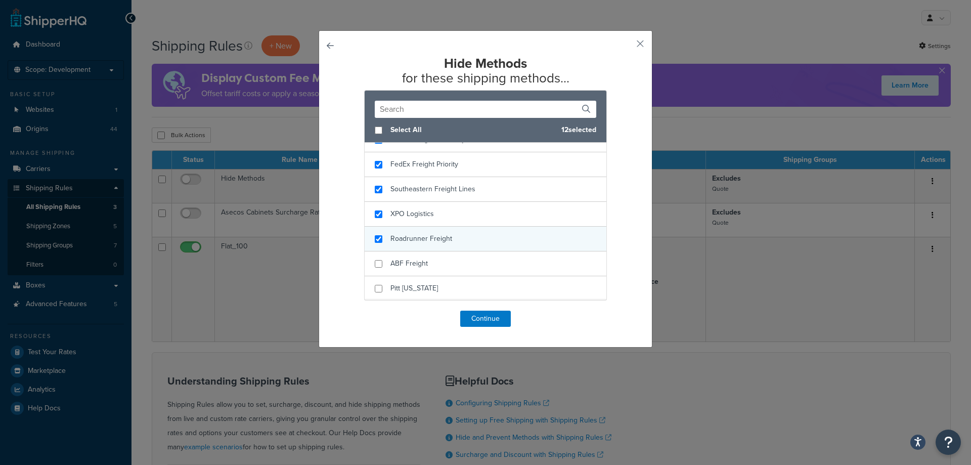
scroll to position [356, 0]
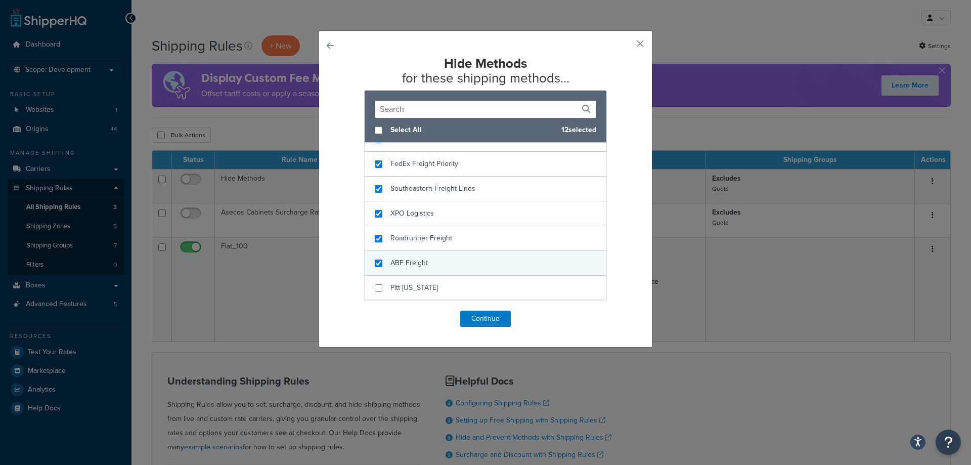
checkbox input "true"
click at [501, 264] on div "ABF Freight" at bounding box center [486, 263] width 242 height 25
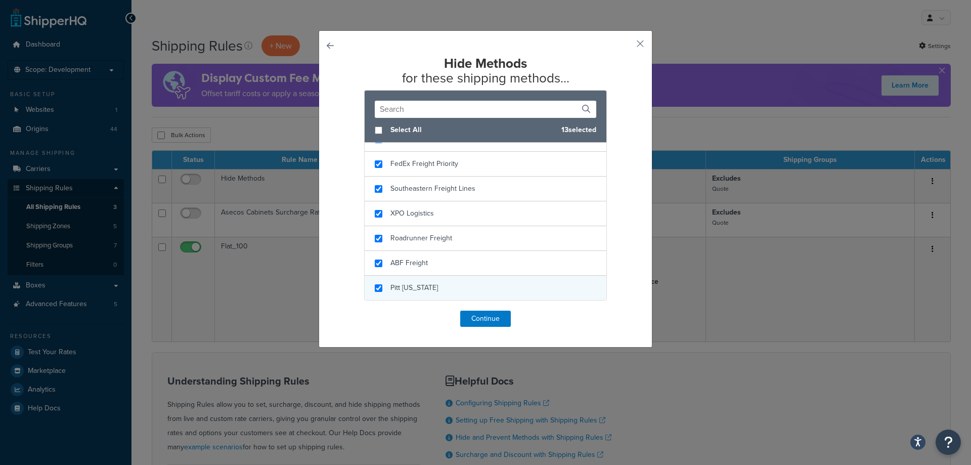
checkbox input "true"
click at [495, 286] on div "Pitt Ohio" at bounding box center [486, 288] width 242 height 24
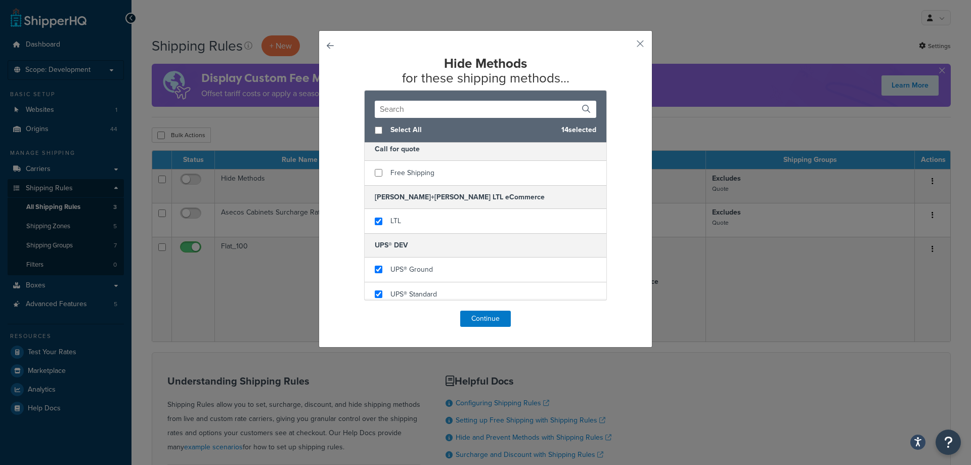
scroll to position [0, 0]
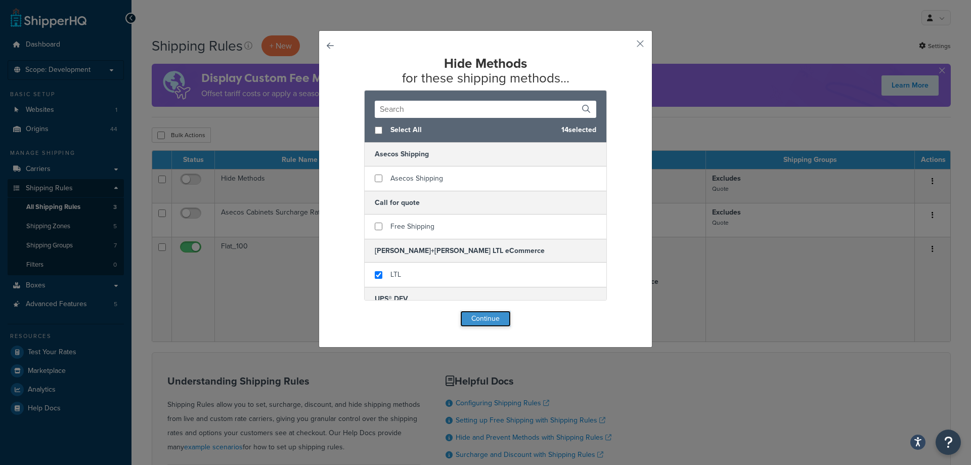
click at [473, 318] on button "Continue" at bounding box center [485, 319] width 51 height 16
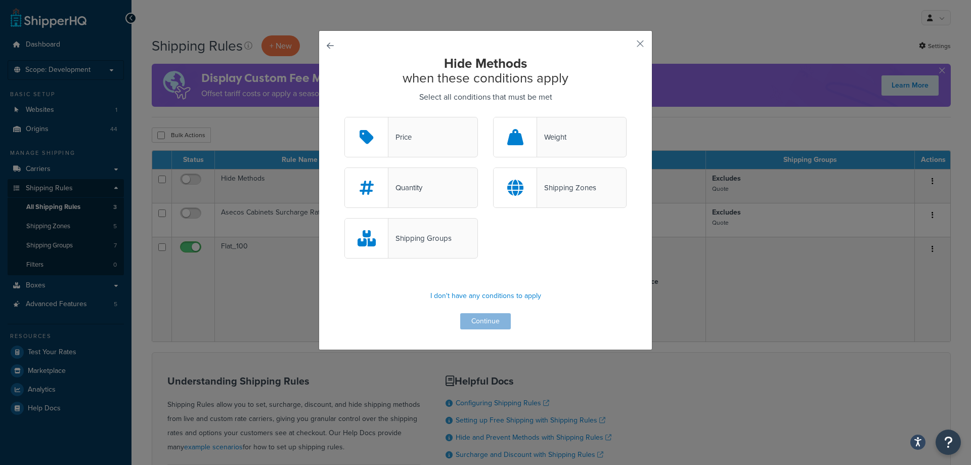
click at [458, 235] on div "Shipping Groups" at bounding box center [411, 238] width 134 height 40
click at [0, 0] on input "Shipping Groups" at bounding box center [0, 0] width 0 height 0
click at [466, 322] on button "Continue" at bounding box center [485, 321] width 51 height 16
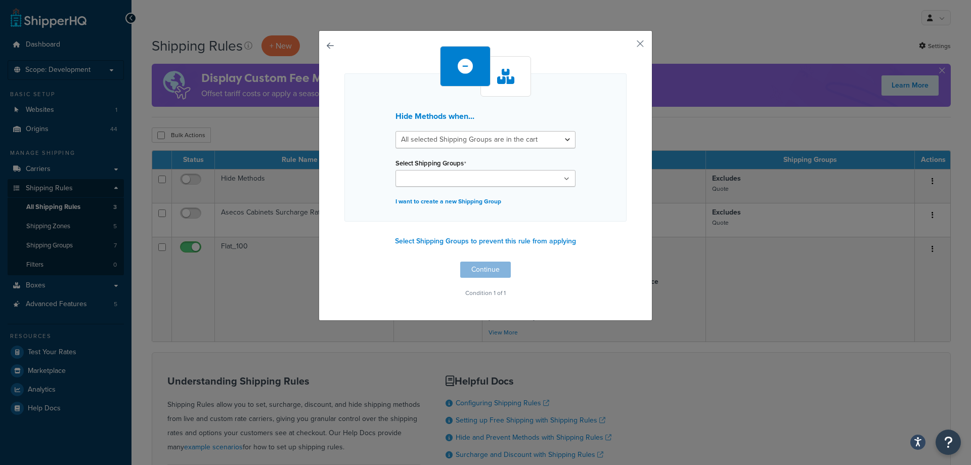
click at [482, 179] on ul at bounding box center [486, 178] width 180 height 17
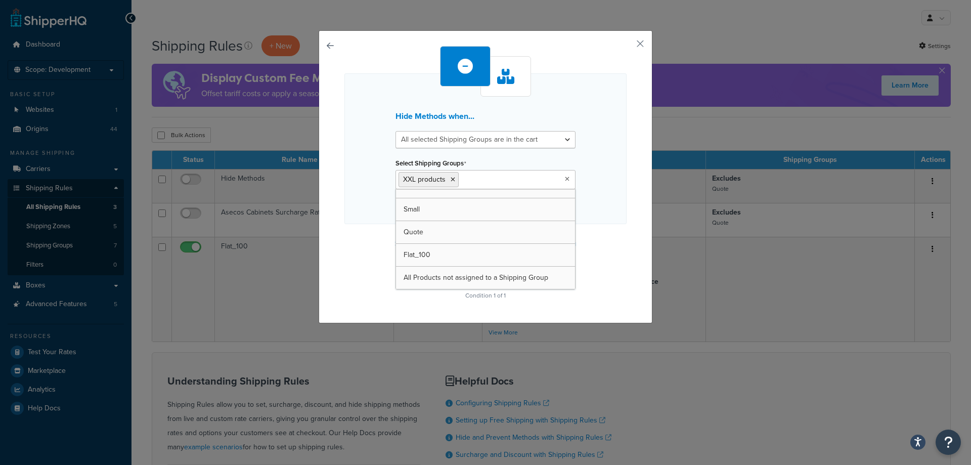
scroll to position [36, 0]
click at [585, 183] on div "Hide Methods when... All selected Shipping Groups are in the cart Any selected …" at bounding box center [485, 148] width 282 height 151
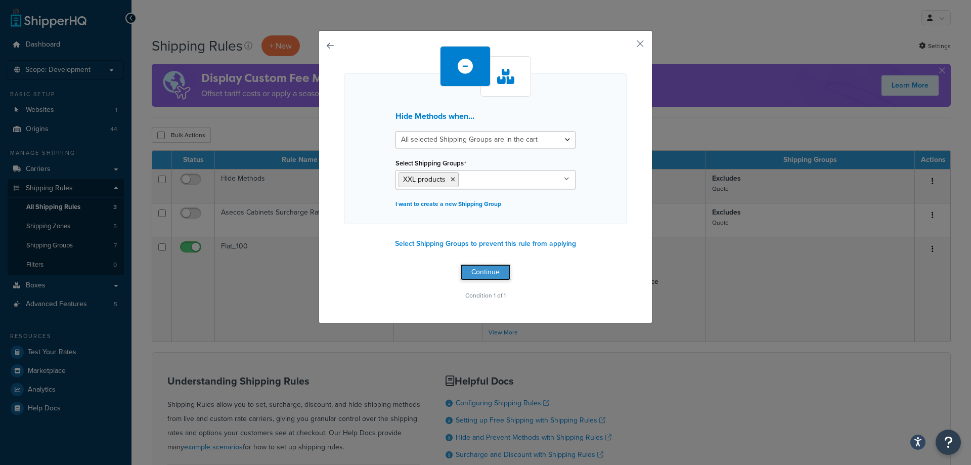
click at [492, 274] on button "Continue" at bounding box center [485, 272] width 51 height 16
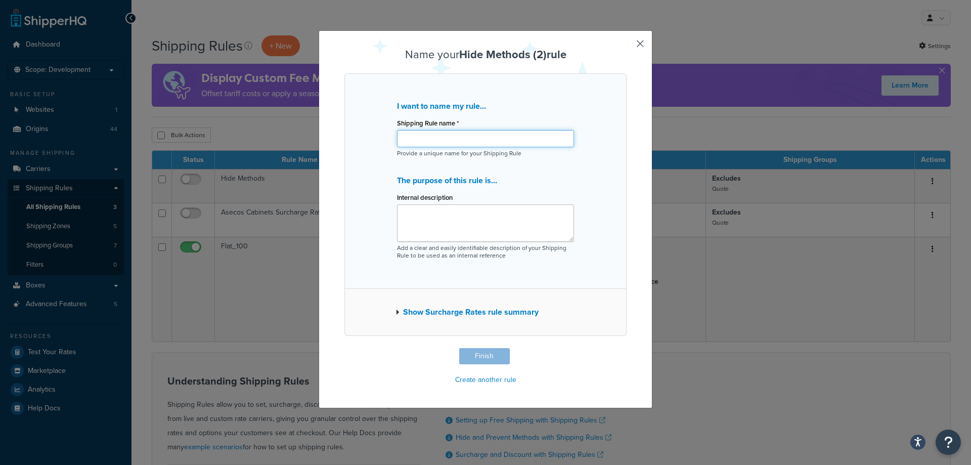
click at [440, 138] on input "Shipping Rule name *" at bounding box center [485, 138] width 177 height 17
drag, startPoint x: 571, startPoint y: 151, endPoint x: 571, endPoint y: 166, distance: 15.2
click at [571, 165] on div "I want to name my rule... Shipping Rule name * Provide a unique name for your S…" at bounding box center [485, 180] width 282 height 215
click at [549, 143] on input "Shipping Rule name *" at bounding box center [485, 138] width 177 height 17
type input "XXL - Call for a quote"
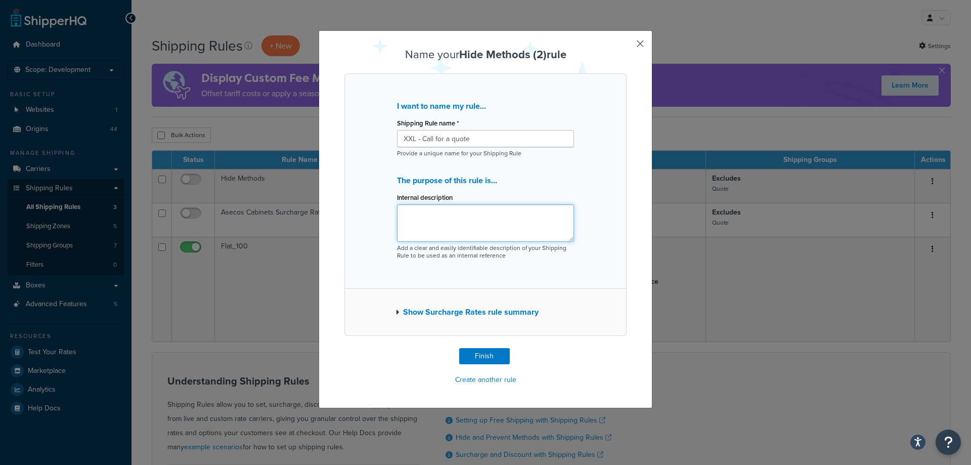
click at [492, 222] on textarea "Internal description" at bounding box center [485, 222] width 177 height 37
type textarea "Message: call for a quote when XXL product are in the shopping cart"
drag, startPoint x: 467, startPoint y: 351, endPoint x: 472, endPoint y: 341, distance: 10.4
click at [469, 351] on button "Finish" at bounding box center [484, 356] width 51 height 16
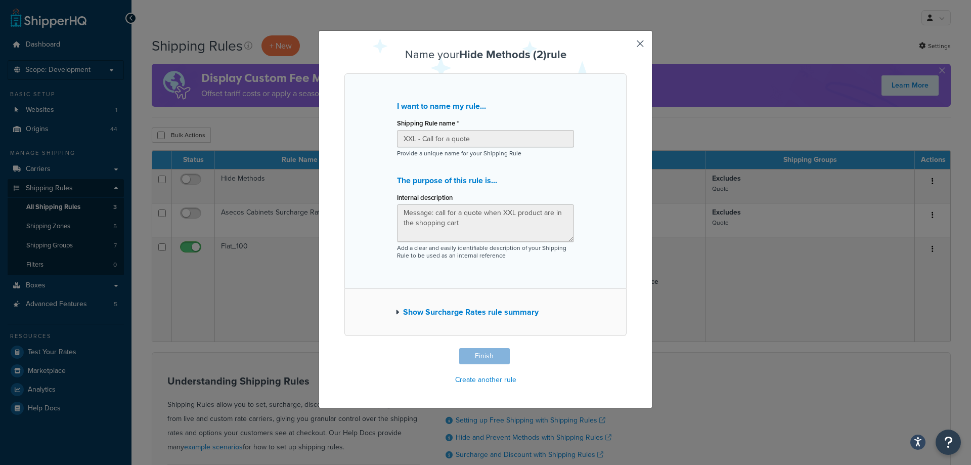
type input "XXL - Call for a quote"
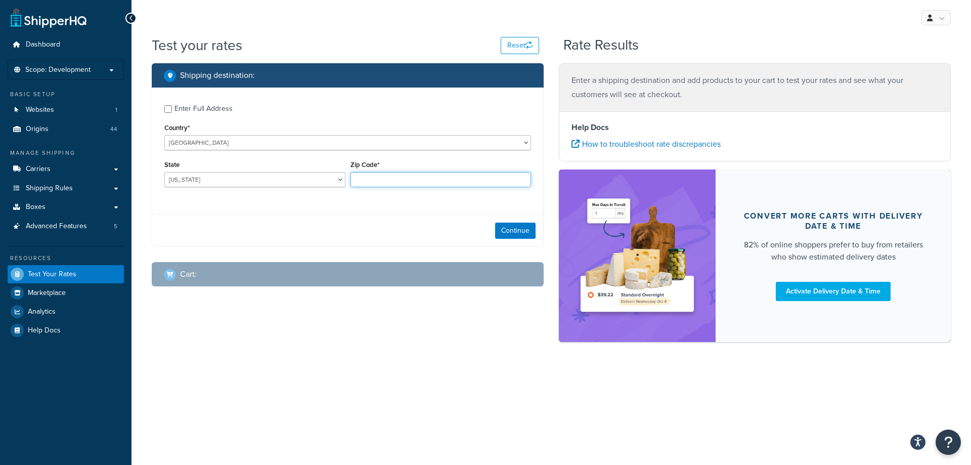
click at [363, 177] on input "Zip Code*" at bounding box center [441, 179] width 181 height 15
type input "28209"
select select "NC"
click at [513, 239] on button "Continue" at bounding box center [515, 231] width 40 height 16
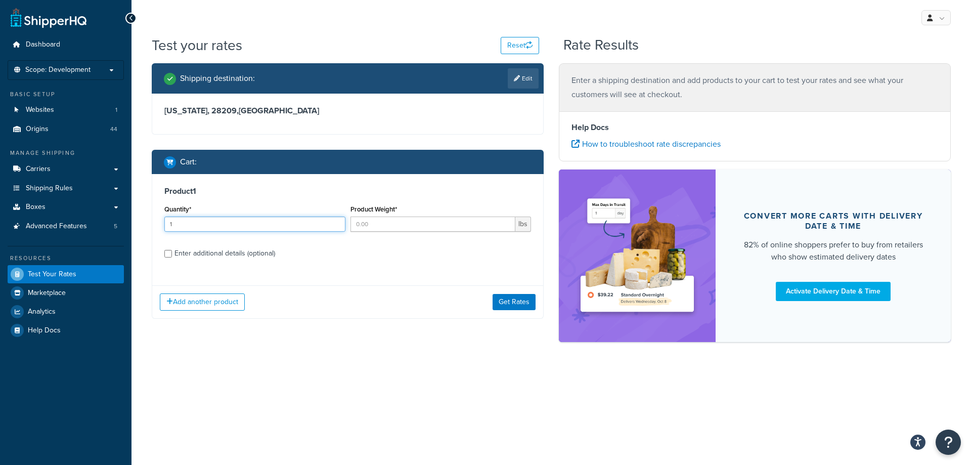
type input "1"
click at [336, 222] on input "1" at bounding box center [254, 223] width 181 height 15
drag, startPoint x: 363, startPoint y: 225, endPoint x: 391, endPoint y: 226, distance: 28.9
click at [364, 225] on input "Product Weight*" at bounding box center [433, 223] width 165 height 15
type input "300"
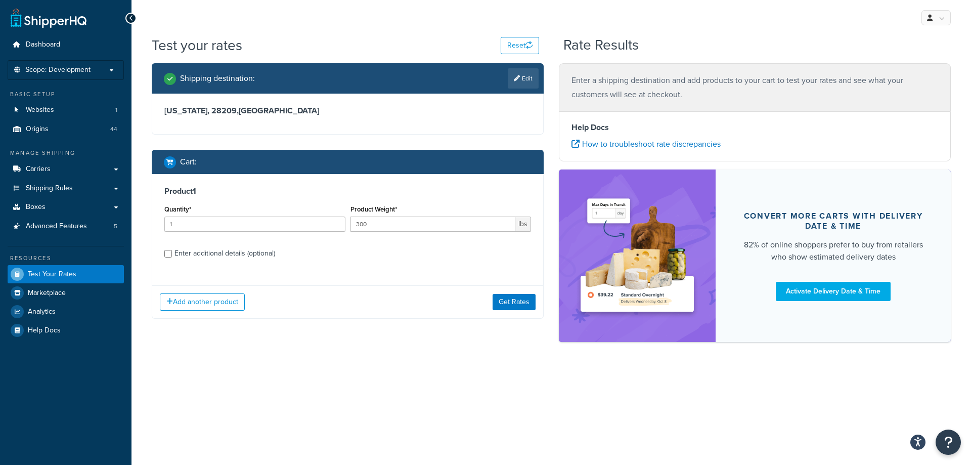
drag, startPoint x: 433, startPoint y: 269, endPoint x: 271, endPoint y: 255, distance: 162.9
click at [432, 269] on div "Product 1 Quantity* 1 Product Weight* 300 lbs Enter additional details (optiona…" at bounding box center [347, 226] width 391 height 104
click at [232, 253] on div "Enter additional details (optional)" at bounding box center [224, 253] width 101 height 14
click at [172, 253] on input "Enter additional details (optional)" at bounding box center [168, 254] width 8 height 8
checkbox input "true"
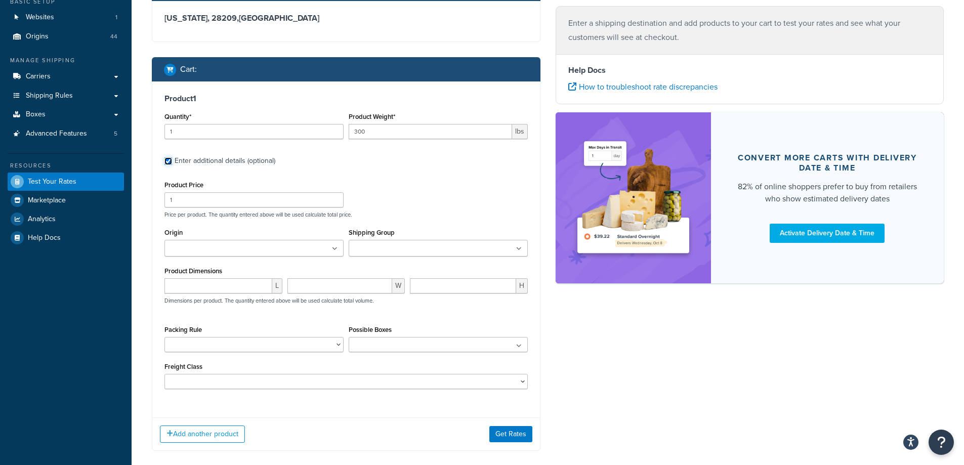
scroll to position [101, 0]
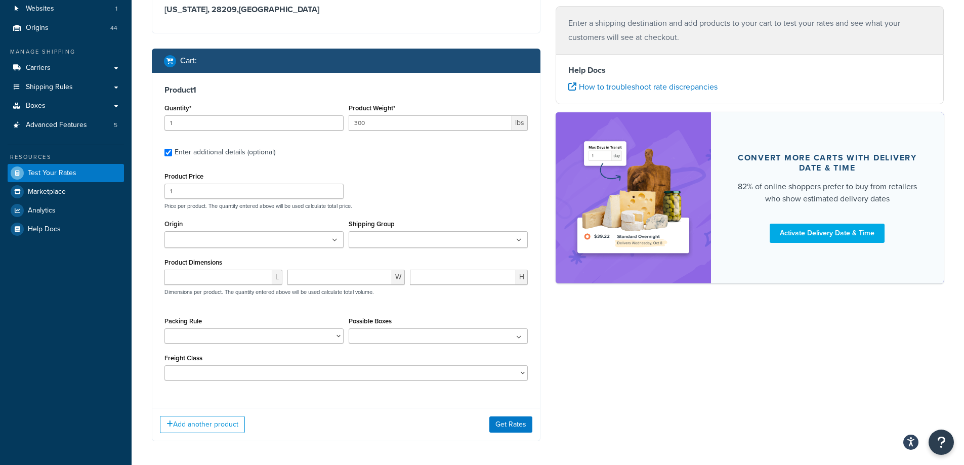
click at [332, 241] on icon at bounding box center [335, 240] width 6 height 6
click at [313, 248] on div "Accuform Action Pump Ampco [PERSON_NAME] Bayhead Beckson BriskHeat [PERSON_NAME…" at bounding box center [253, 239] width 179 height 17
click at [305, 244] on ul at bounding box center [253, 239] width 179 height 17
click at [279, 241] on ul at bounding box center [253, 239] width 179 height 17
drag, startPoint x: 215, startPoint y: 249, endPoint x: 190, endPoint y: 251, distance: 25.3
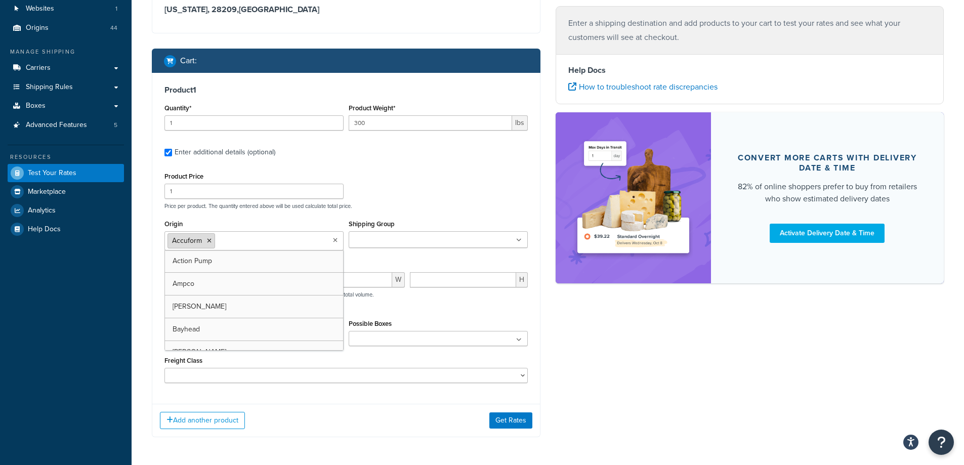
click at [212, 241] on li "Accuform" at bounding box center [191, 240] width 48 height 15
click at [203, 238] on li "Accuform" at bounding box center [191, 240] width 48 height 15
click at [207, 238] on icon at bounding box center [209, 241] width 5 height 6
click at [207, 238] on input "Origin" at bounding box center [212, 240] width 90 height 11
type input "denios"
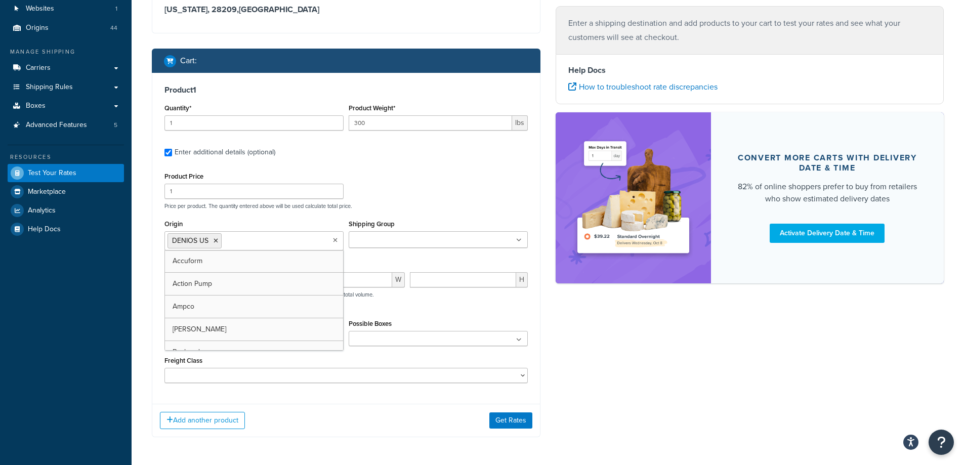
drag, startPoint x: 433, startPoint y: 214, endPoint x: 449, endPoint y: 188, distance: 29.9
click at [436, 212] on div "Product Price 1 Price per product. The quantity entered above will be used calc…" at bounding box center [345, 276] width 363 height 214
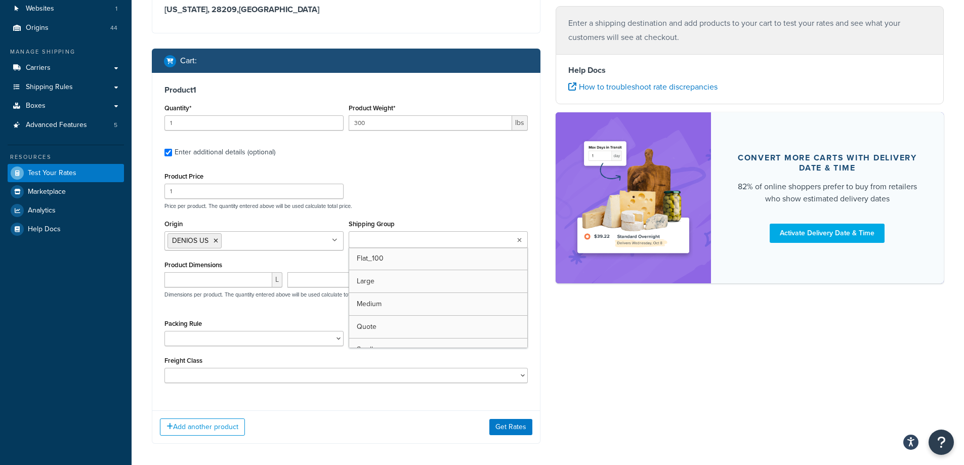
click at [426, 239] on input "Shipping Group" at bounding box center [397, 240] width 90 height 11
click at [454, 178] on div "Product Price 1 Price per product. The quantity entered above will be used calc…" at bounding box center [346, 189] width 368 height 40
click at [240, 285] on input "number" at bounding box center [218, 279] width 108 height 15
click at [375, 124] on input "300" at bounding box center [429, 122] width 163 height 15
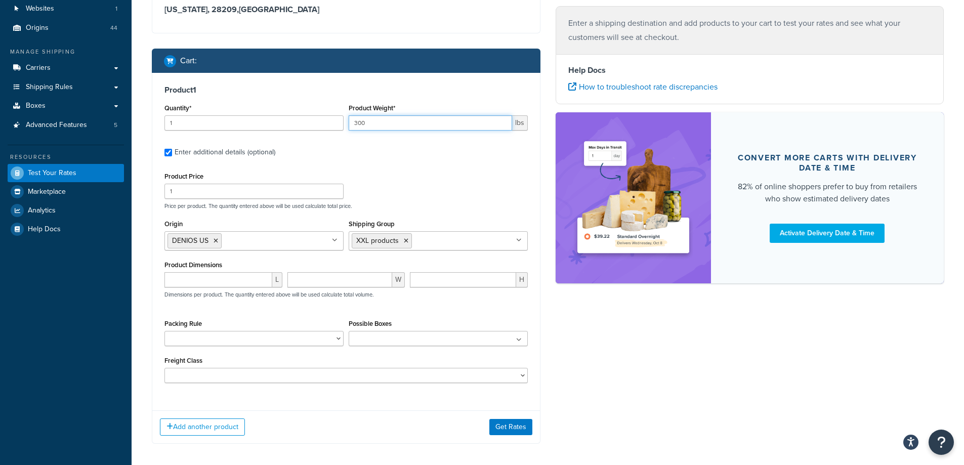
click at [375, 124] on input "300" at bounding box center [429, 122] width 163 height 15
type input "1320"
click at [385, 157] on label "Enter additional details (optional)" at bounding box center [350, 151] width 353 height 16
click at [172, 156] on input "Enter additional details (optional)" at bounding box center [168, 153] width 8 height 8
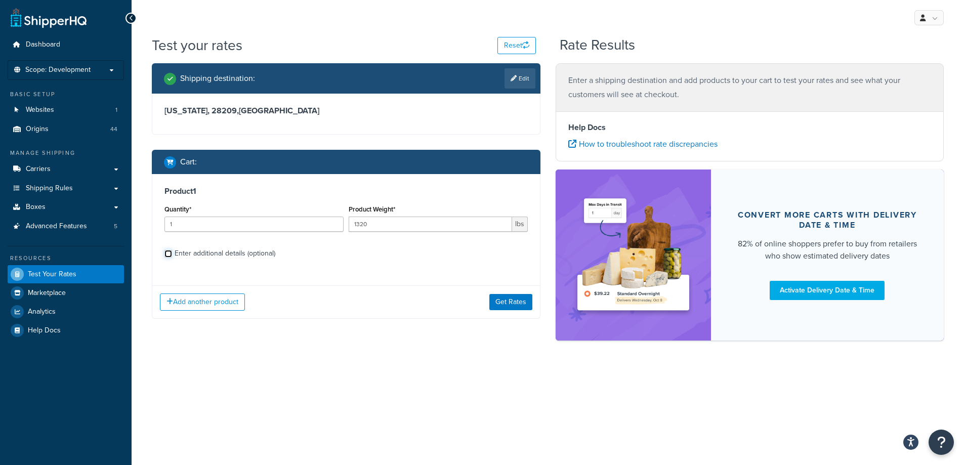
scroll to position [0, 0]
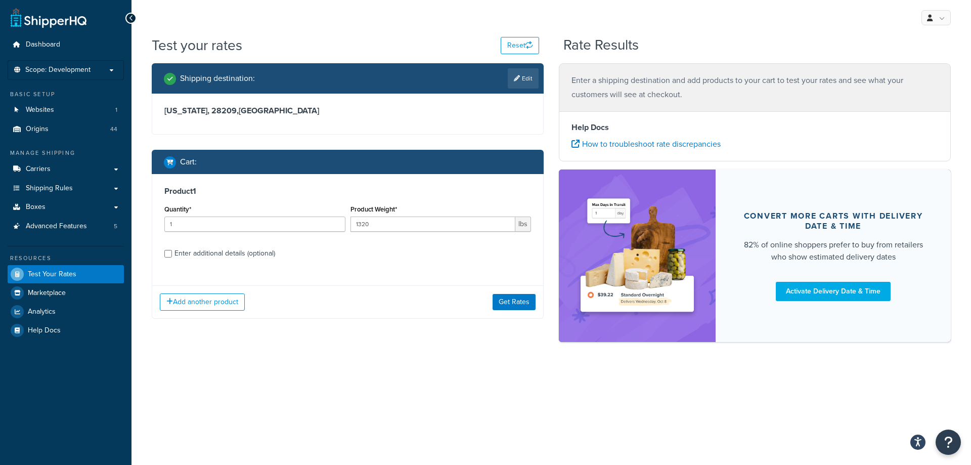
click at [190, 250] on div "Enter additional details (optional)" at bounding box center [224, 253] width 101 height 14
click at [172, 250] on input "Enter additional details (optional)" at bounding box center [168, 254] width 8 height 8
checkbox input "true"
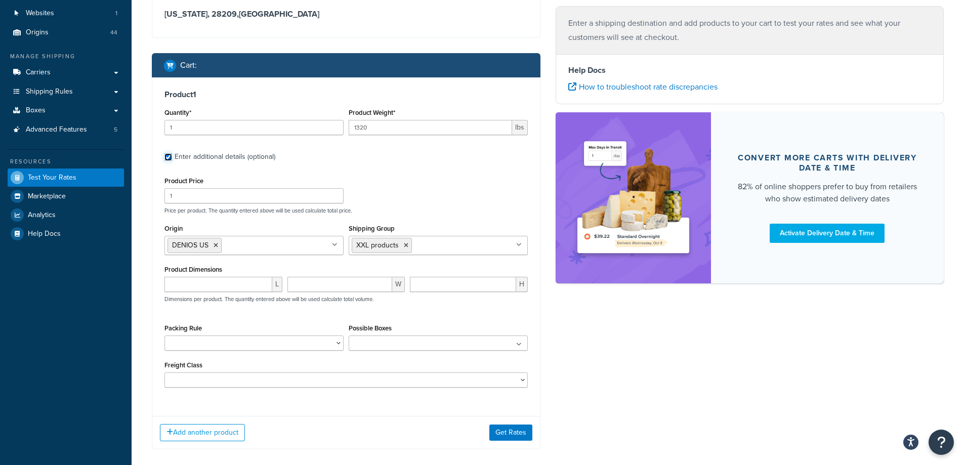
scroll to position [101, 0]
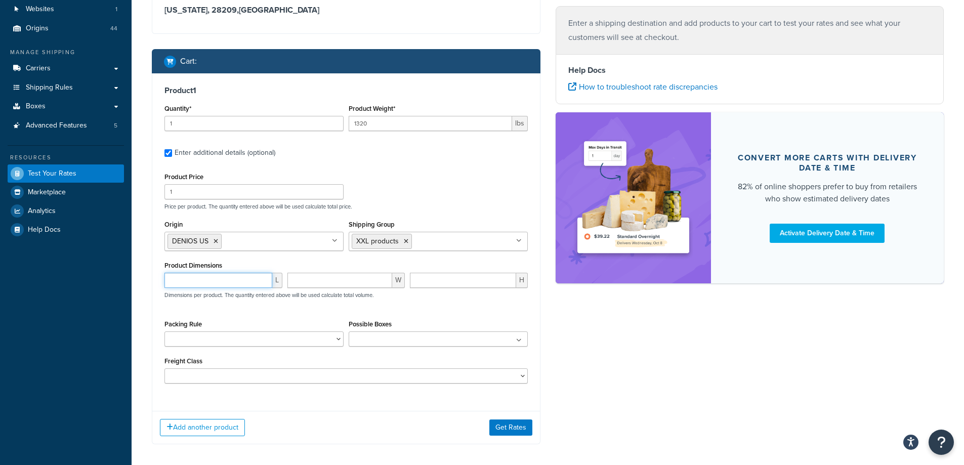
click at [202, 285] on input "number" at bounding box center [218, 280] width 108 height 15
type input "70"
type input "140"
type input "118"
click at [506, 425] on button "Get Rates" at bounding box center [510, 427] width 43 height 16
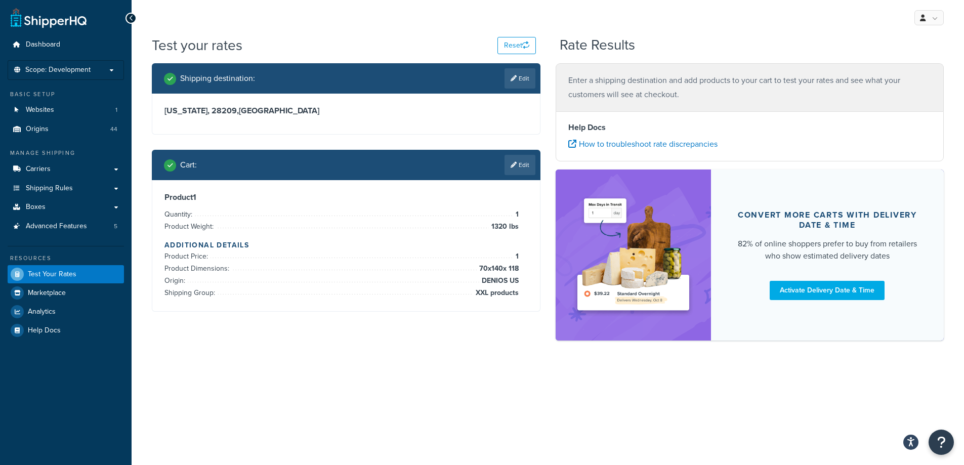
scroll to position [0, 0]
